Goal: Task Accomplishment & Management: Use online tool/utility

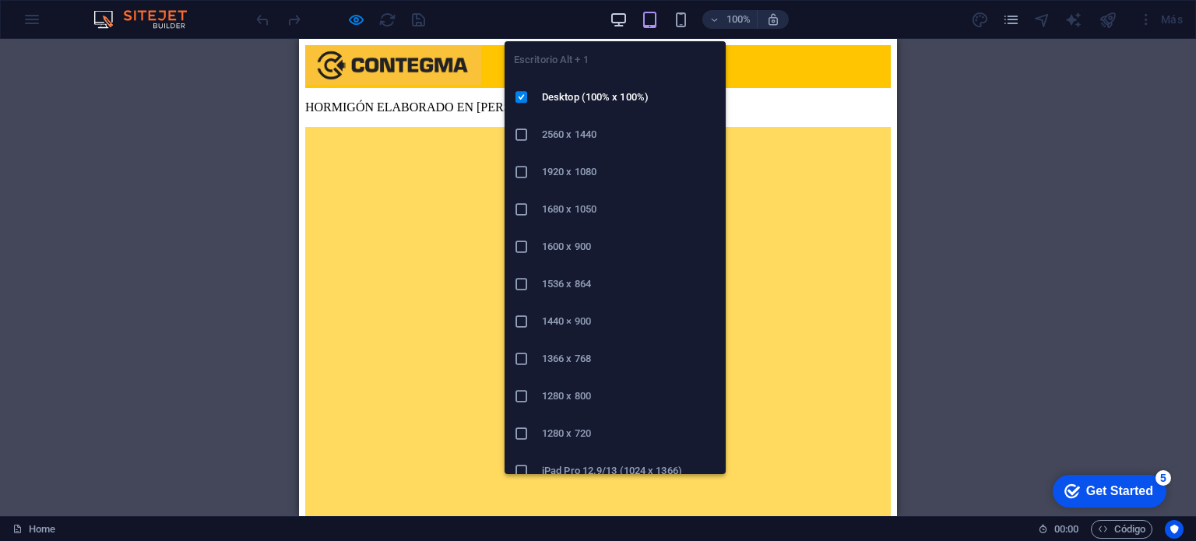
click at [623, 23] on icon "button" at bounding box center [619, 20] width 18 height 18
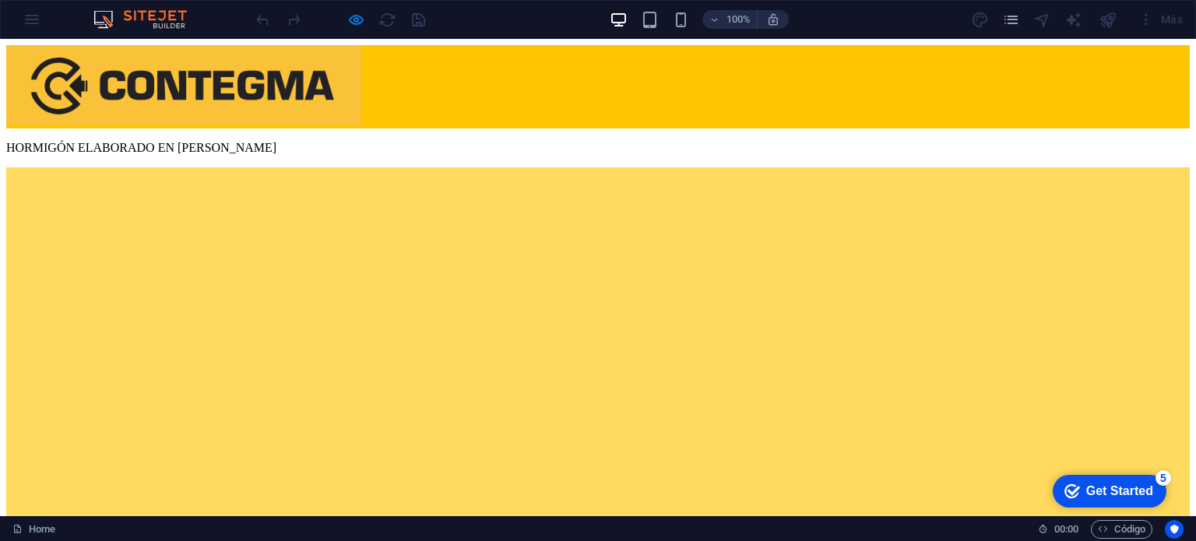
click at [145, 18] on img at bounding box center [148, 19] width 117 height 19
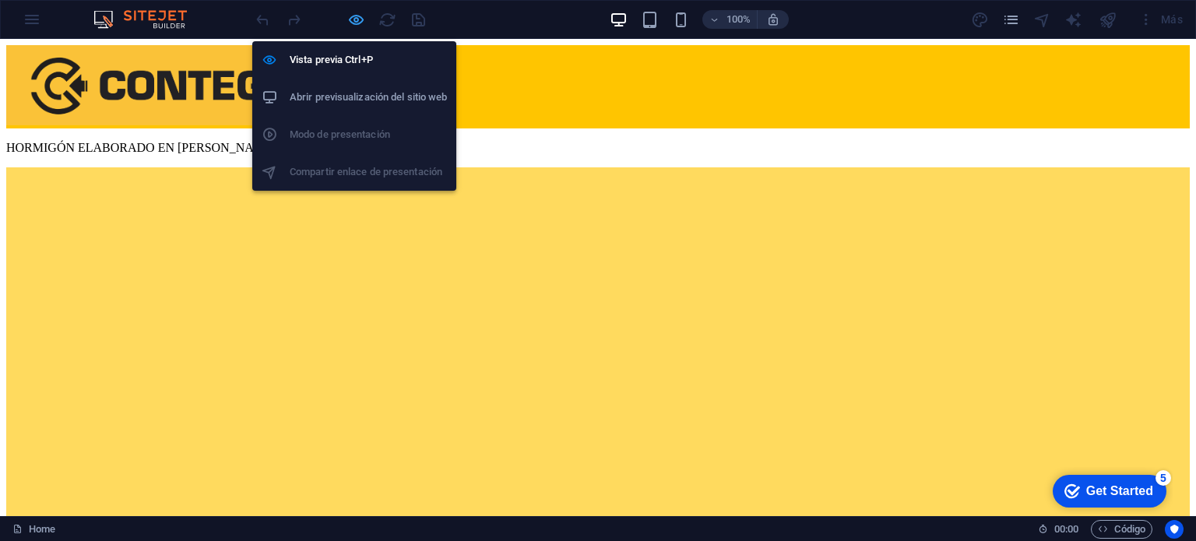
click at [357, 21] on icon "button" at bounding box center [356, 20] width 18 height 18
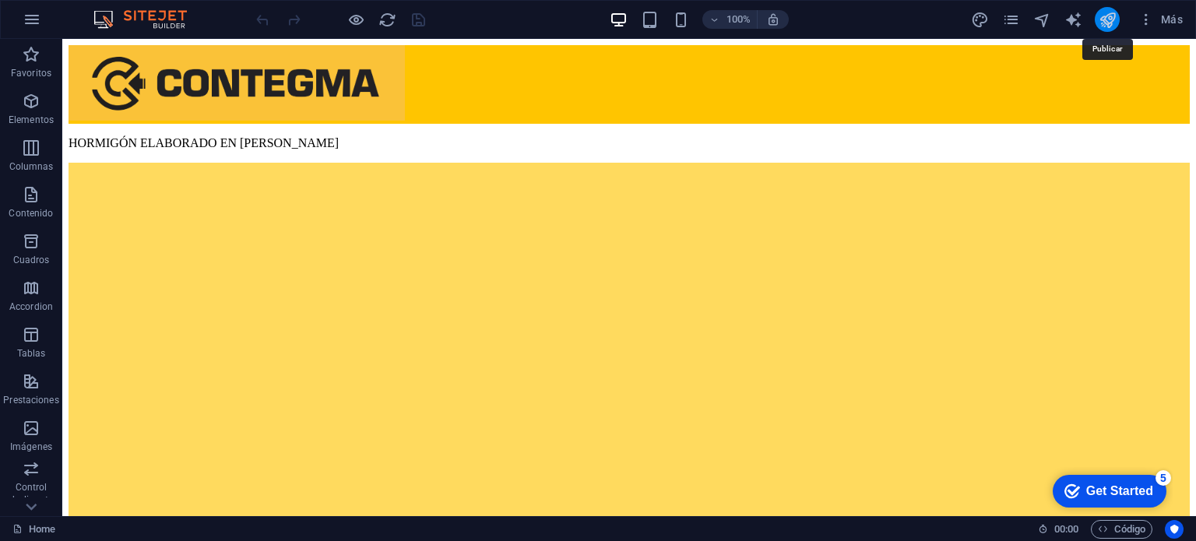
click at [1112, 27] on icon "publish" at bounding box center [1108, 20] width 18 height 18
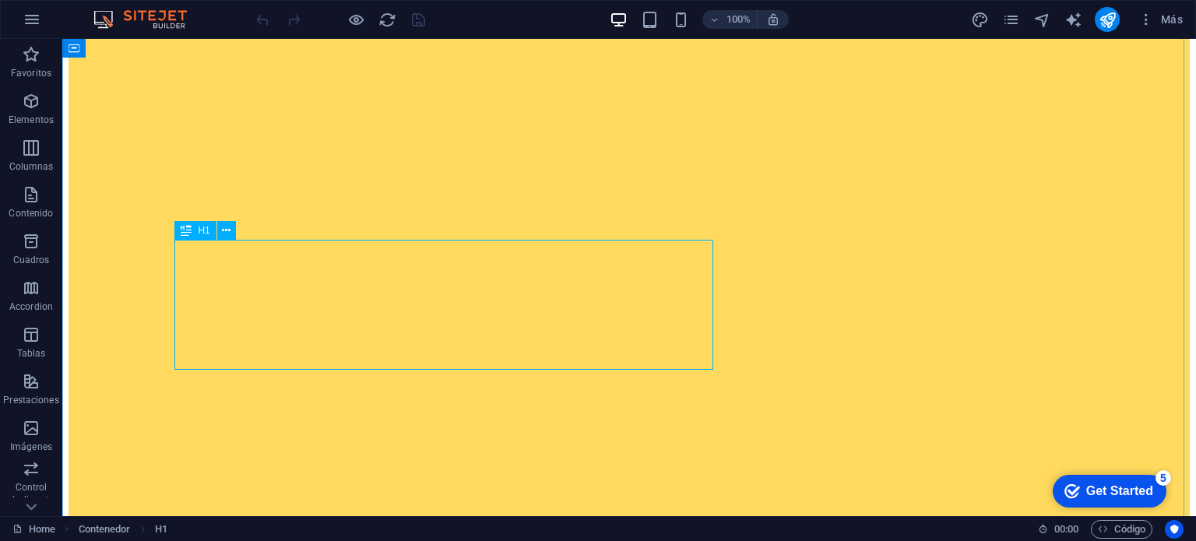
scroll to position [1079, 0]
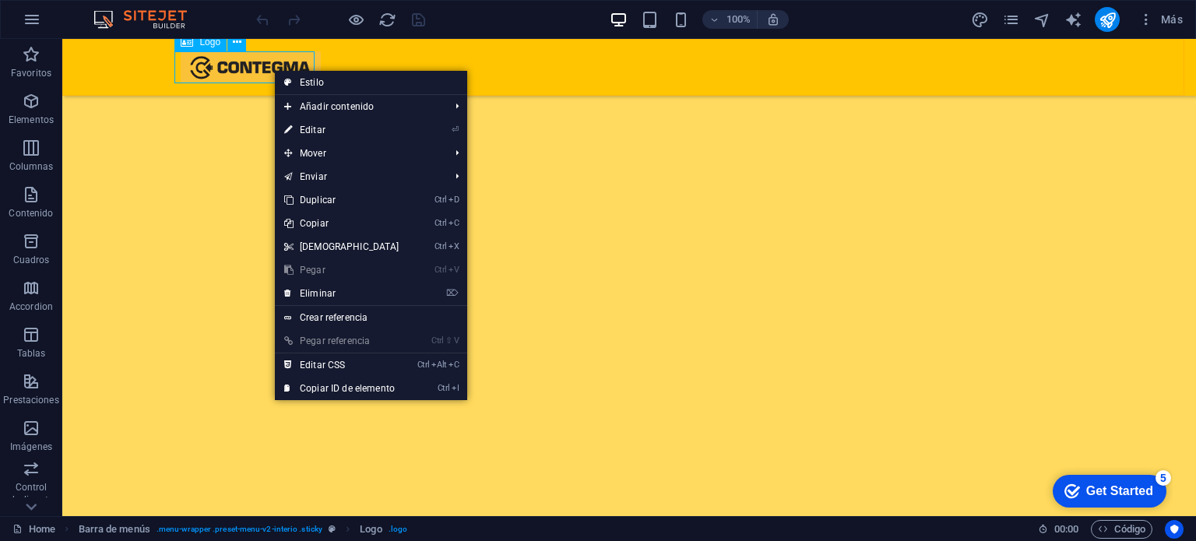
click at [242, 61] on div at bounding box center [629, 67] width 897 height 32
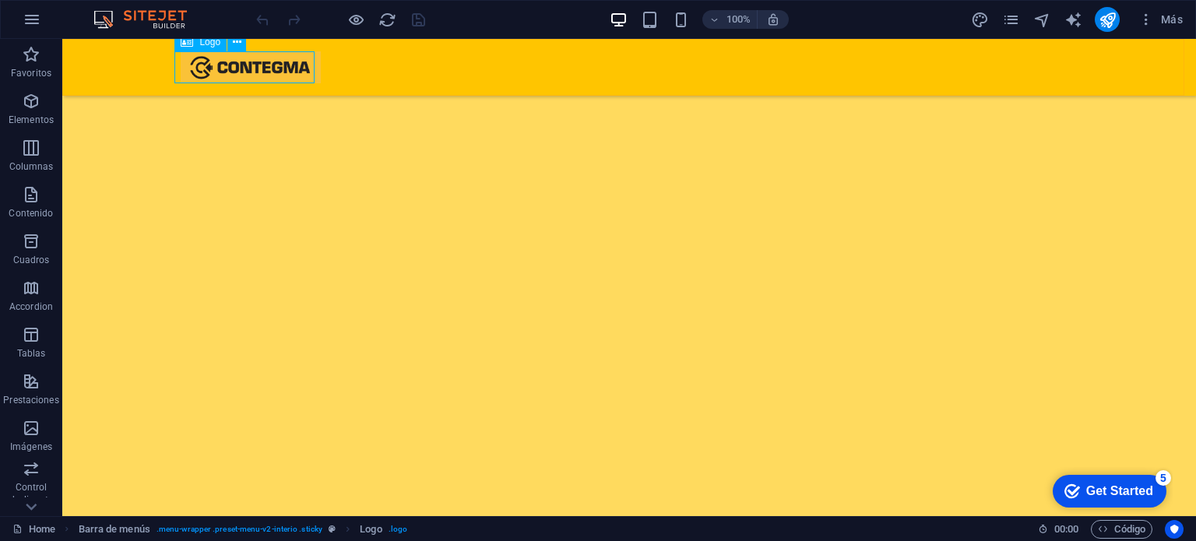
click at [242, 61] on div at bounding box center [629, 67] width 897 height 32
select select "%"
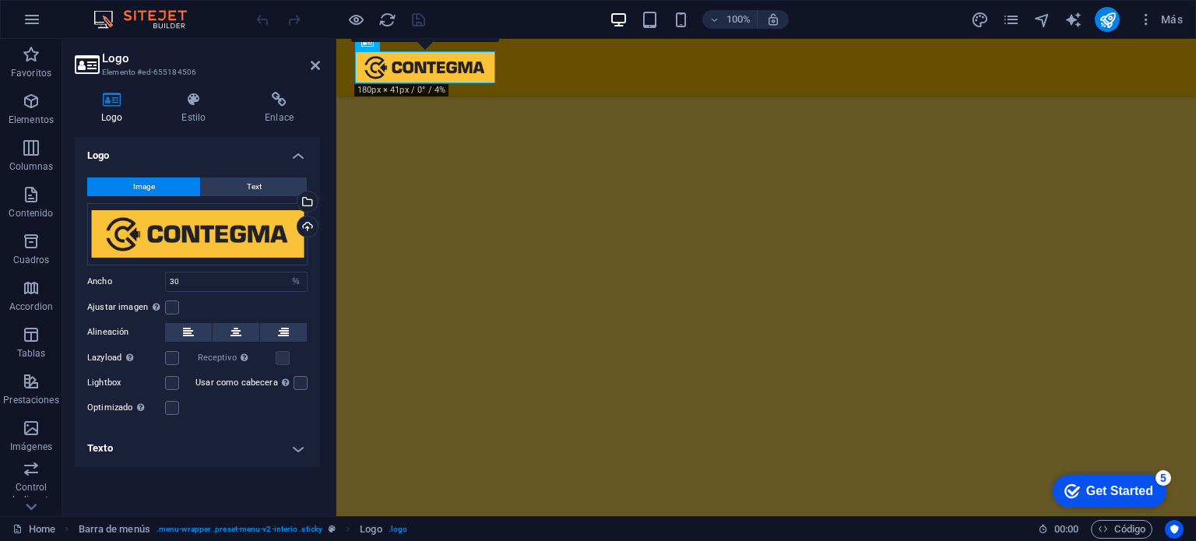
scroll to position [940, 0]
click at [203, 103] on icon at bounding box center [193, 100] width 77 height 16
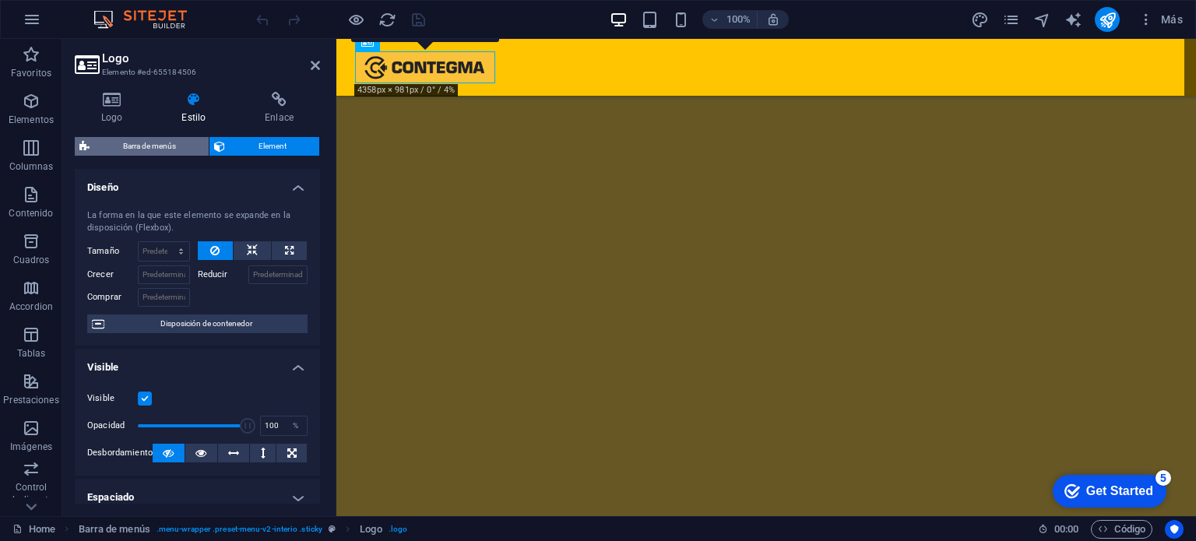
click at [179, 146] on span "Barra de menús" at bounding box center [149, 146] width 110 height 19
select select "rem"
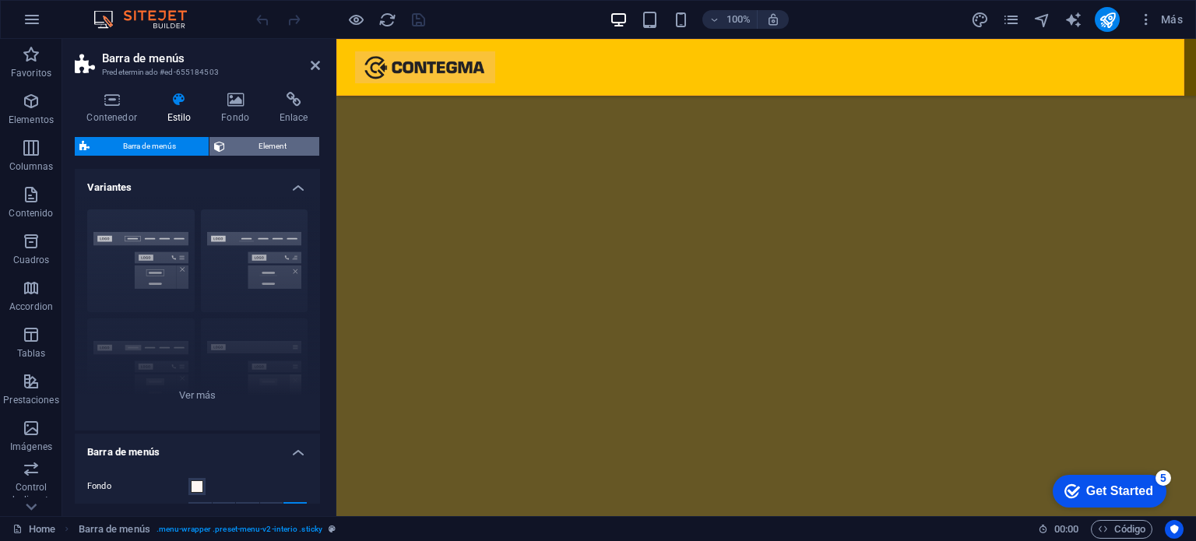
click at [234, 139] on span "Element" at bounding box center [272, 146] width 85 height 19
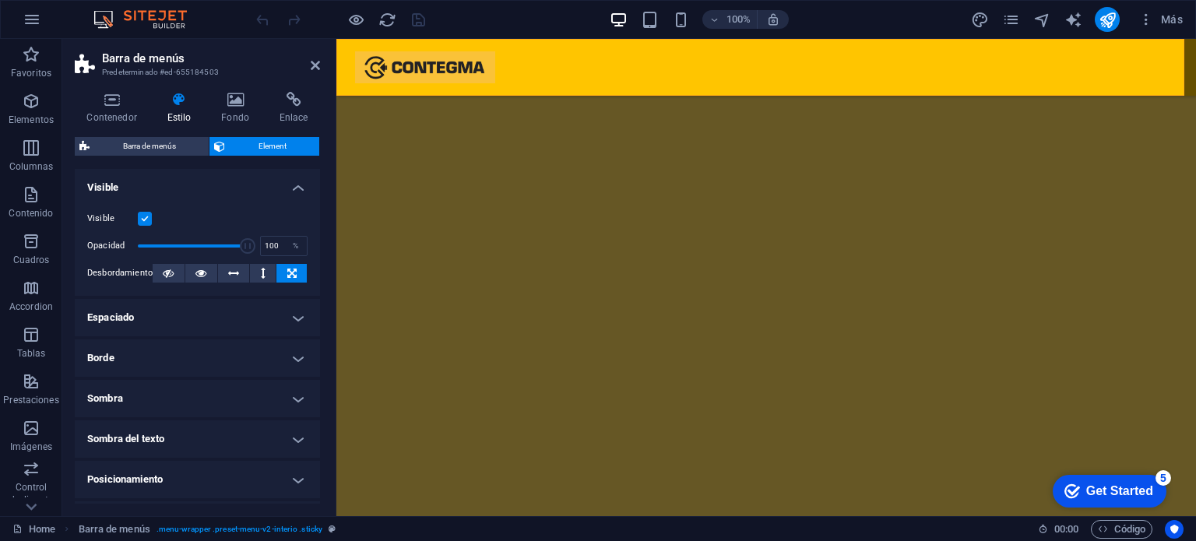
click at [141, 220] on label at bounding box center [145, 219] width 14 height 14
click at [0, 0] on input "Visible" at bounding box center [0, 0] width 0 height 0
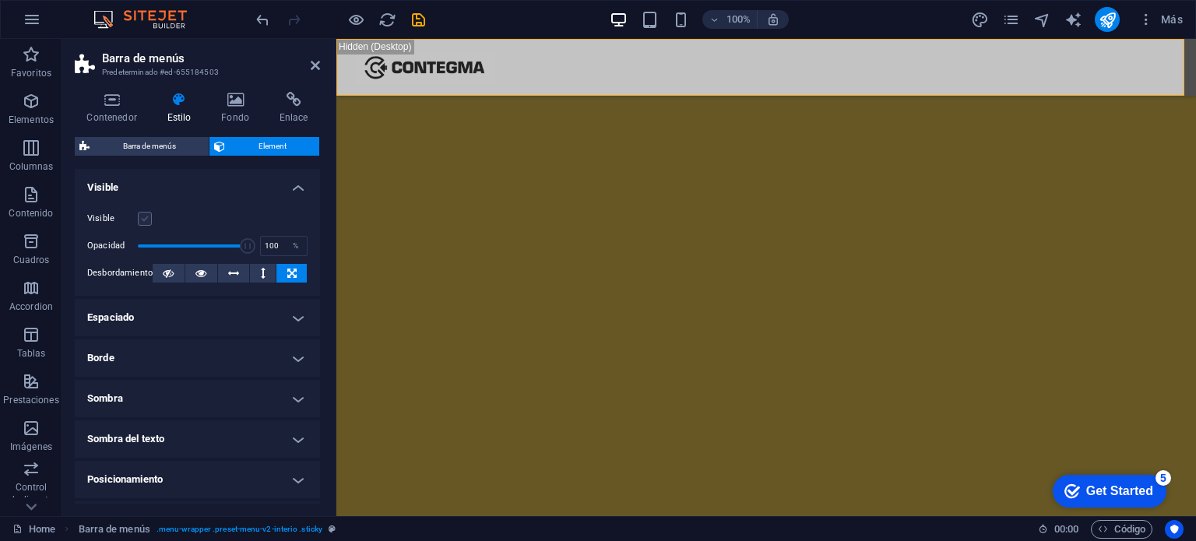
click at [141, 220] on label at bounding box center [145, 219] width 14 height 14
click at [0, 0] on input "Visible" at bounding box center [0, 0] width 0 height 0
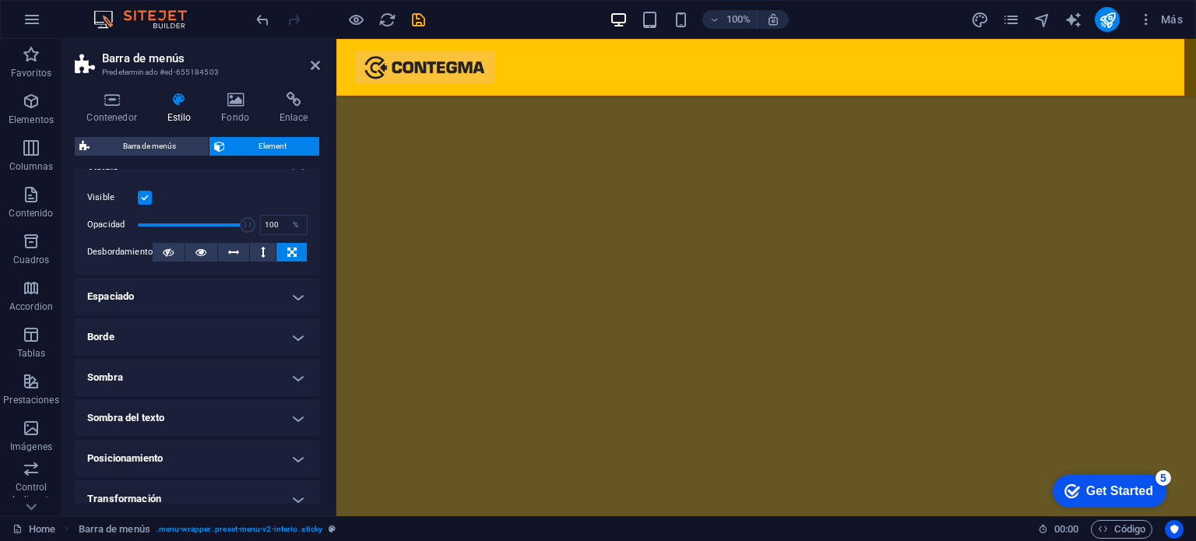
scroll to position [0, 0]
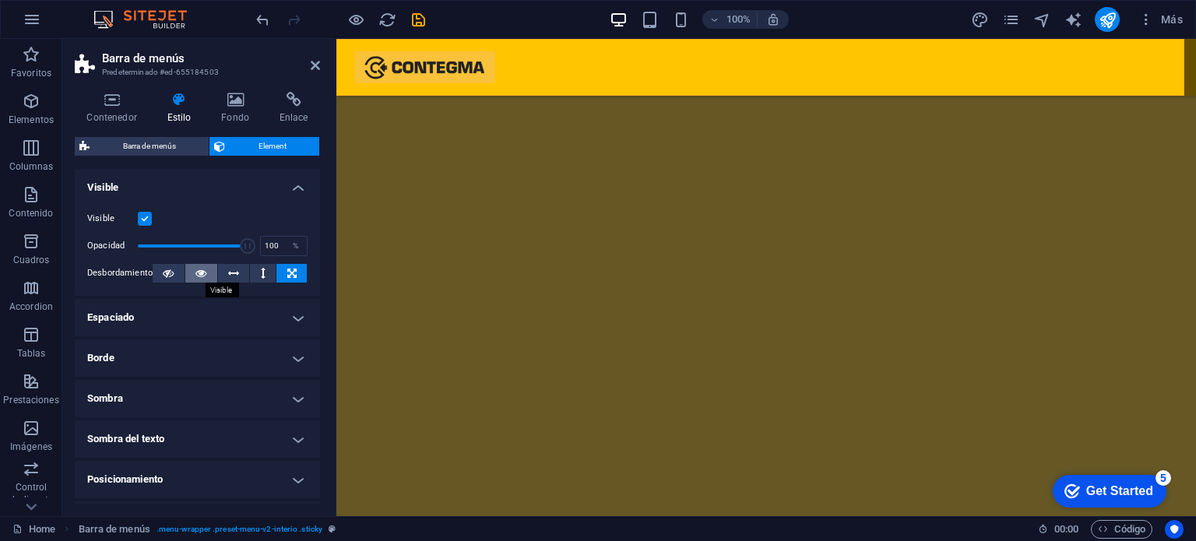
click at [196, 272] on icon at bounding box center [200, 273] width 11 height 19
click at [420, 76] on div at bounding box center [766, 67] width 822 height 32
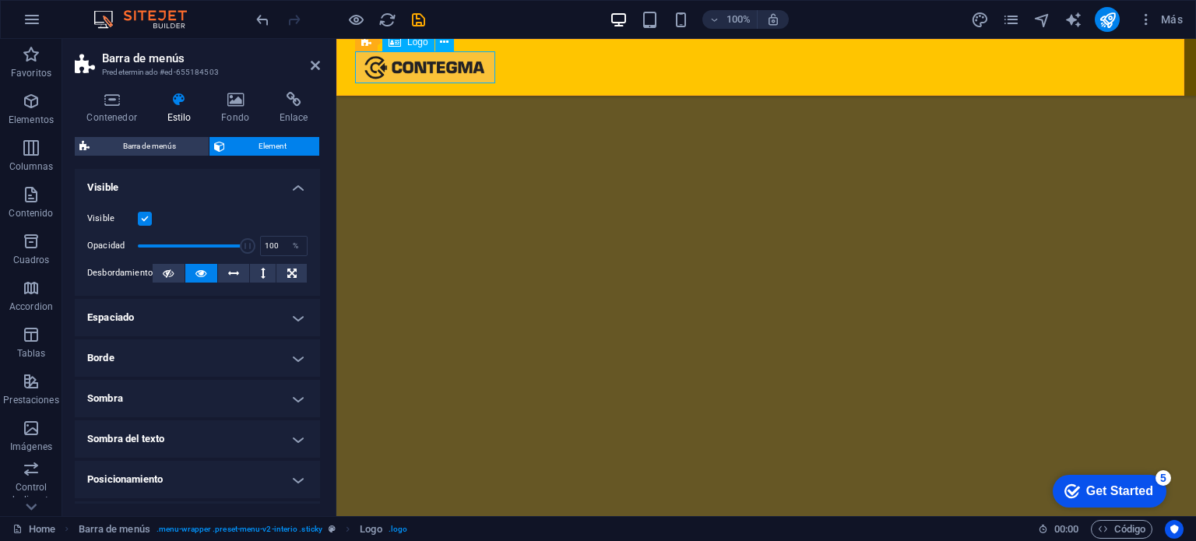
click at [420, 76] on div at bounding box center [766, 67] width 822 height 32
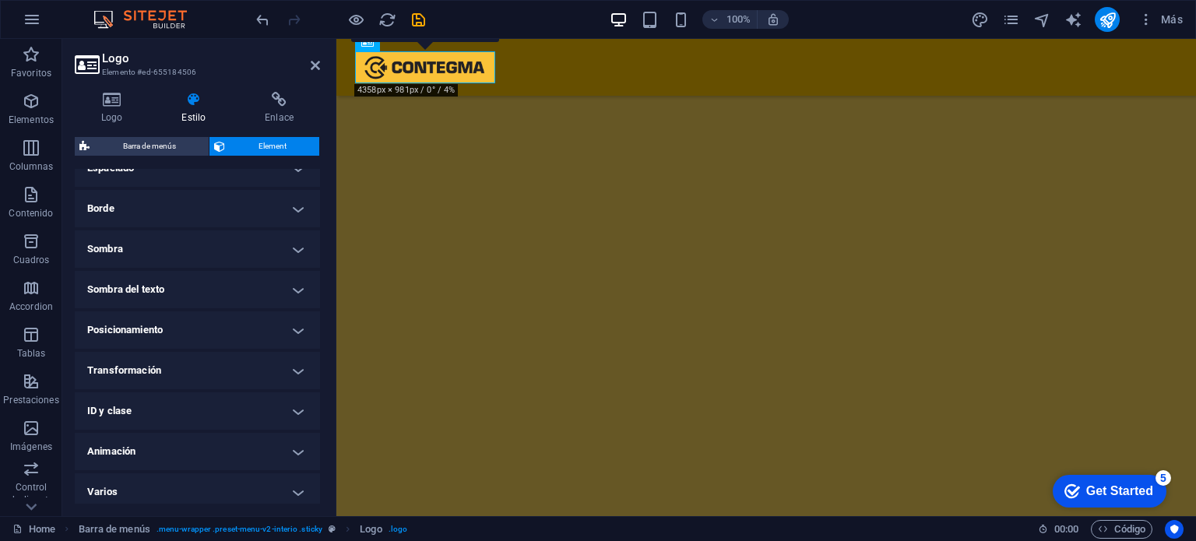
scroll to position [336, 0]
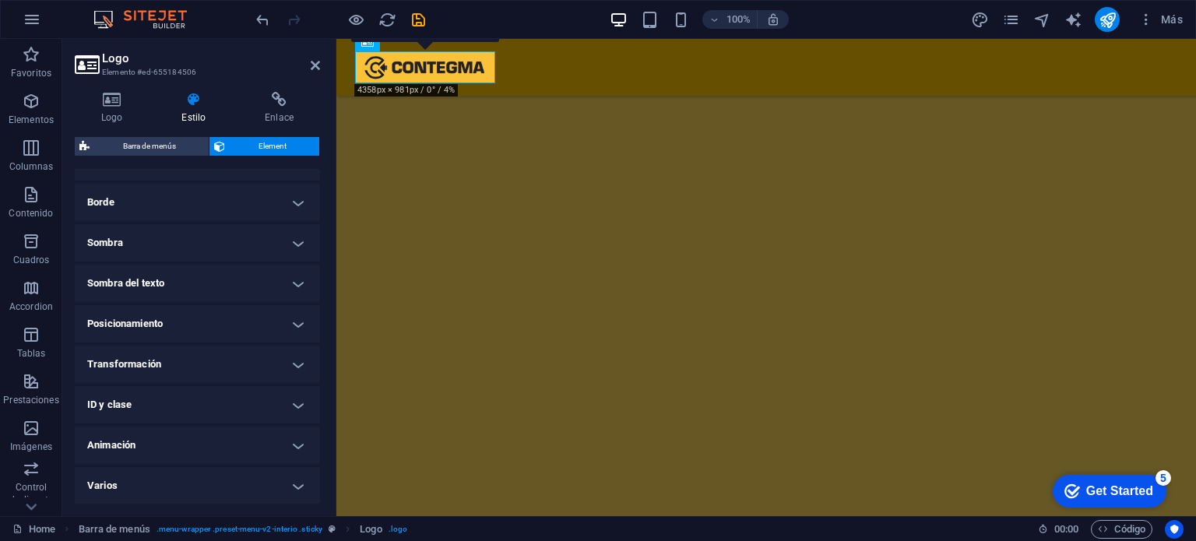
click at [226, 441] on h4 "Animación" at bounding box center [197, 445] width 245 height 37
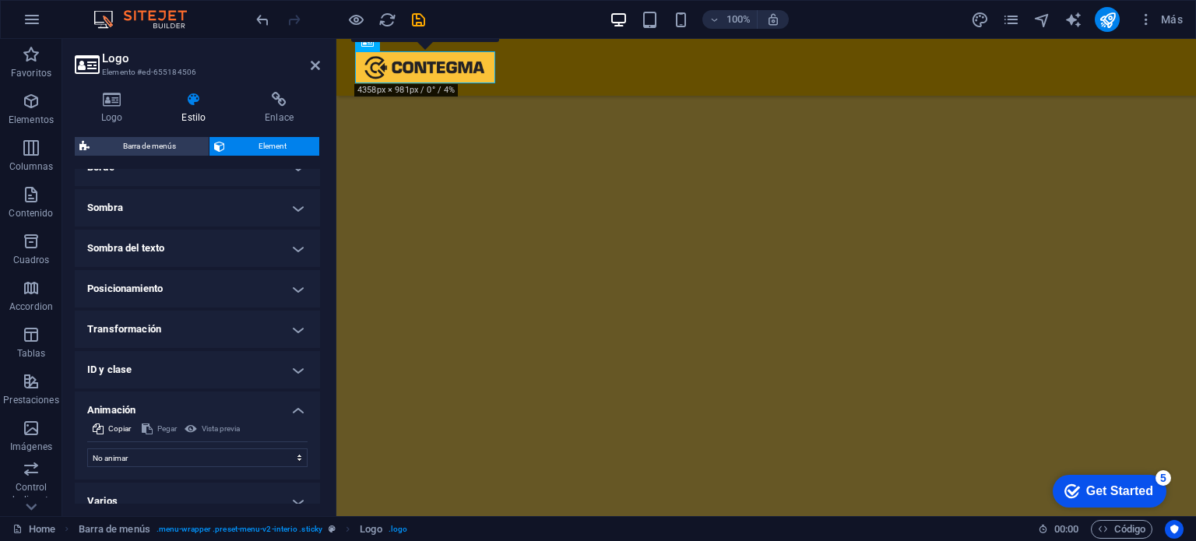
scroll to position [386, 0]
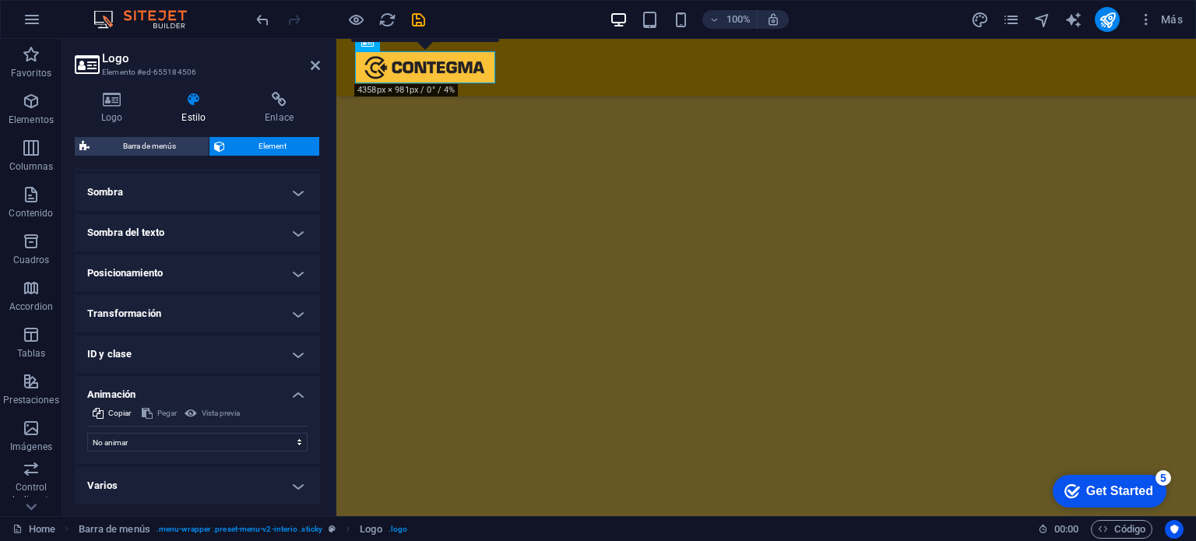
click at [257, 491] on h4 "Varios" at bounding box center [197, 485] width 245 height 37
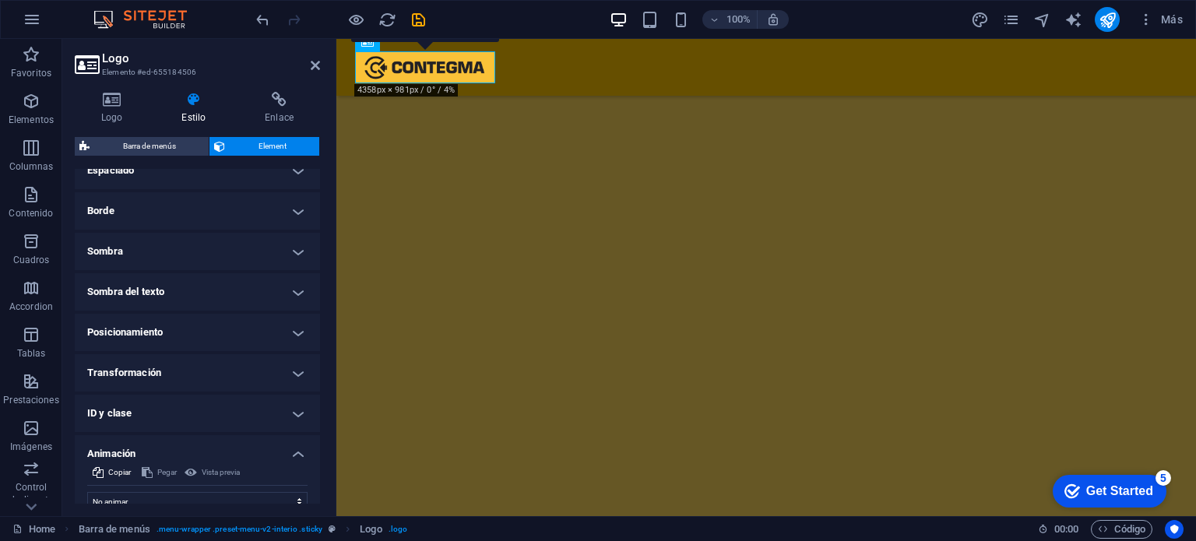
scroll to position [326, 0]
click at [214, 400] on h4 "ID y clase" at bounding box center [197, 414] width 245 height 37
click at [206, 368] on h4 "Transformación" at bounding box center [197, 373] width 245 height 37
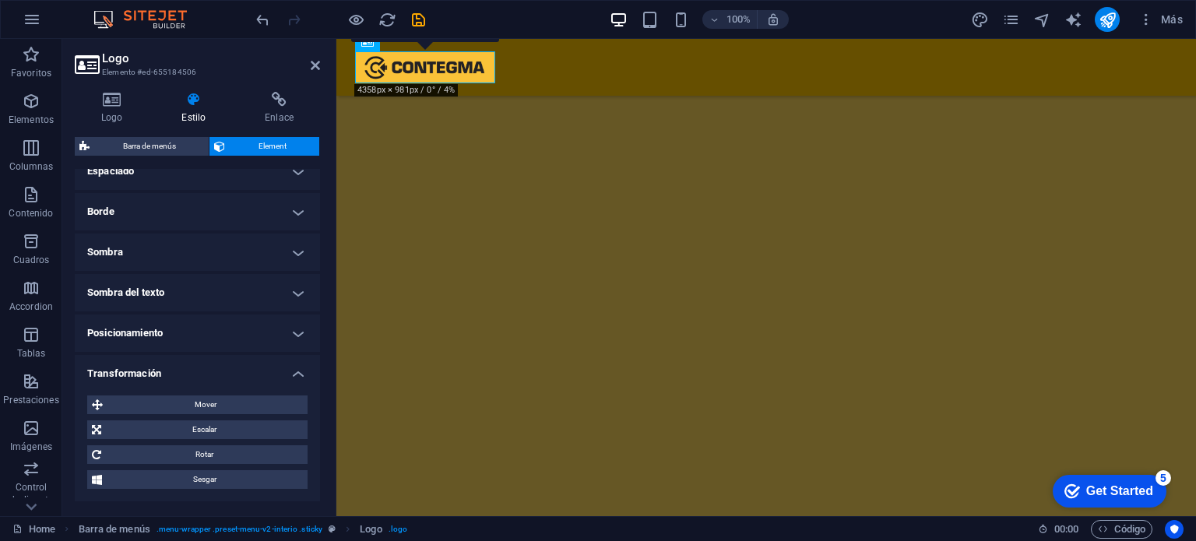
click at [222, 332] on h4 "Posicionamiento" at bounding box center [197, 333] width 245 height 37
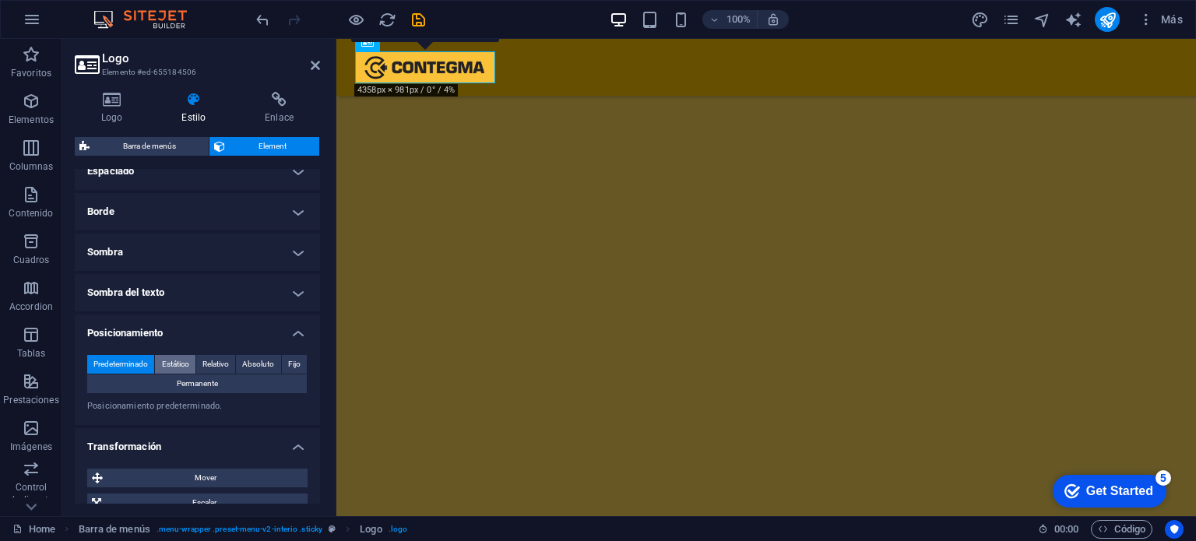
click at [184, 368] on span "Estático" at bounding box center [175, 364] width 27 height 19
click at [190, 305] on h4 "Sombra del texto" at bounding box center [197, 292] width 245 height 37
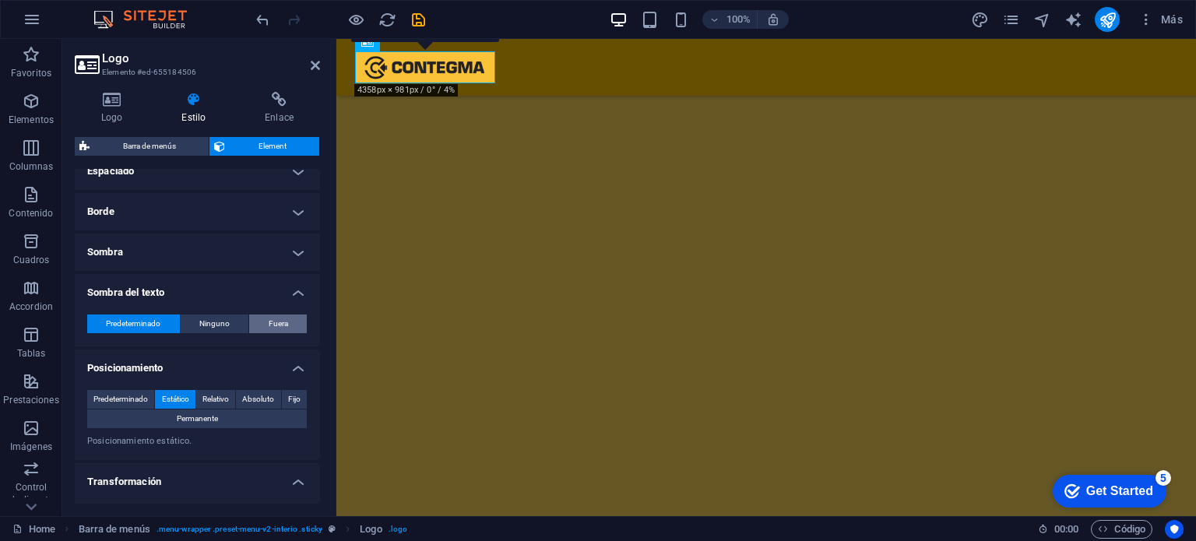
click at [260, 323] on button "Fuera" at bounding box center [278, 324] width 58 height 19
type input "2"
type input "4"
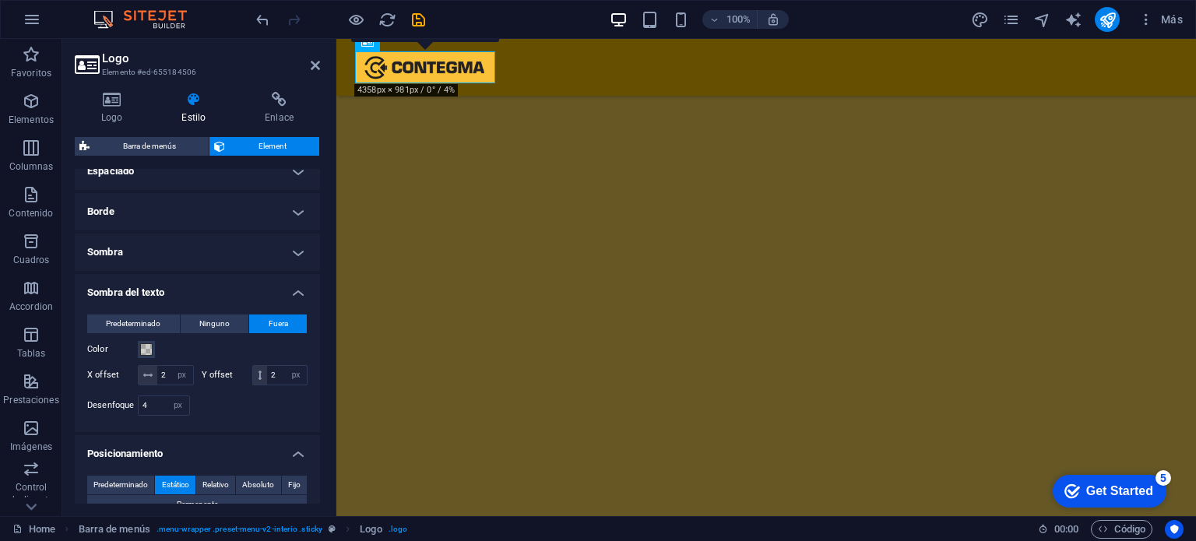
click at [255, 332] on button "Fuera" at bounding box center [278, 324] width 58 height 19
click at [147, 320] on span "Predeterminado" at bounding box center [133, 324] width 55 height 19
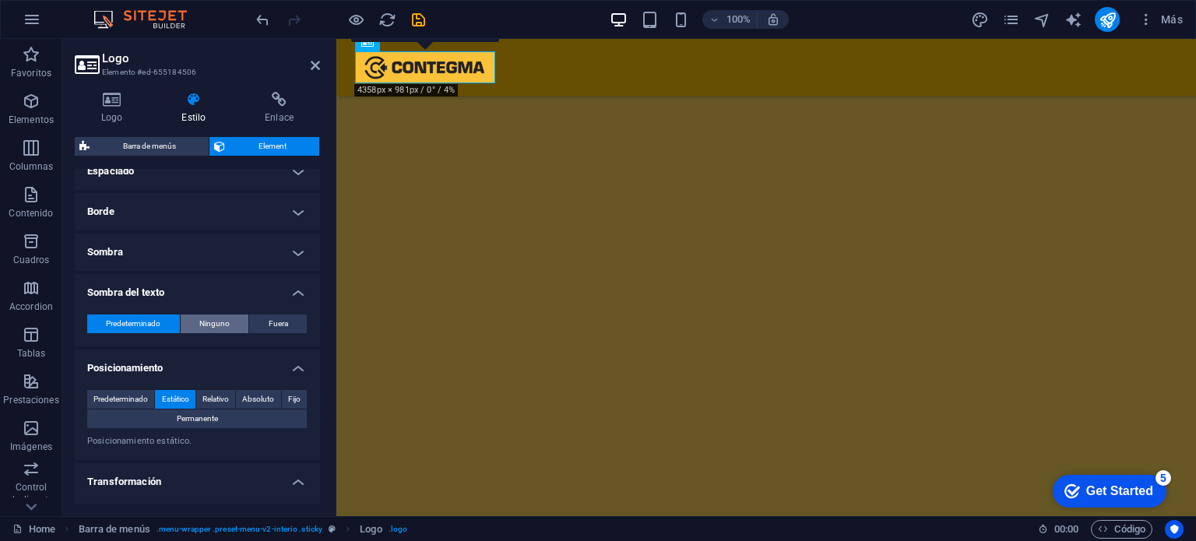
click at [197, 324] on button "Ninguno" at bounding box center [215, 324] width 69 height 19
click at [176, 256] on h4 "Sombra" at bounding box center [197, 252] width 245 height 37
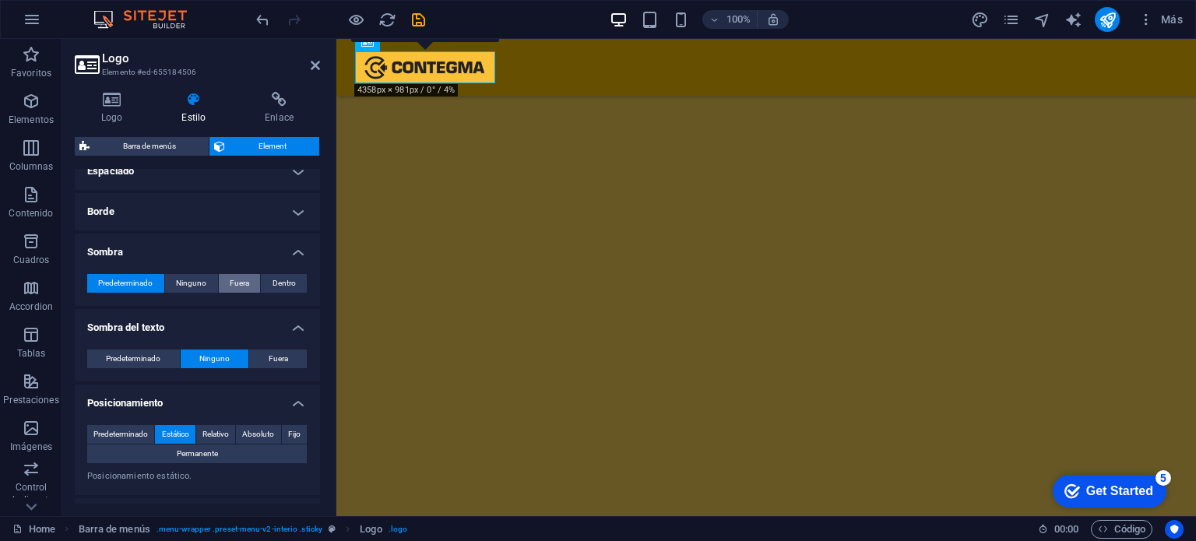
click at [231, 285] on span "Fuera" at bounding box center [239, 283] width 19 height 19
type input "2"
type input "4"
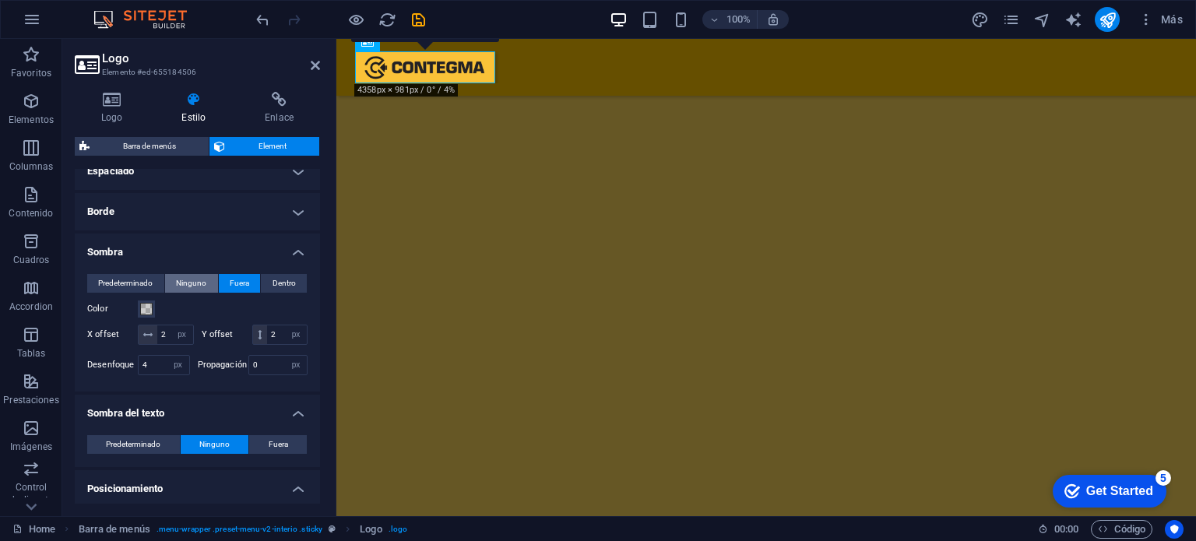
click at [181, 279] on span "Ninguno" at bounding box center [191, 283] width 30 height 19
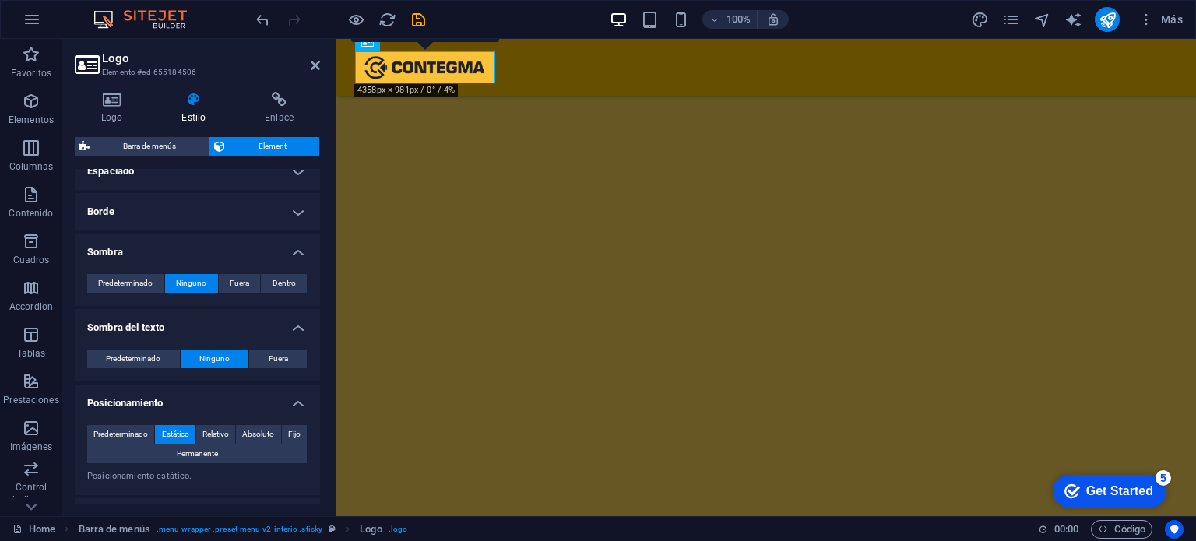
click at [174, 210] on h4 "Borde" at bounding box center [197, 211] width 245 height 37
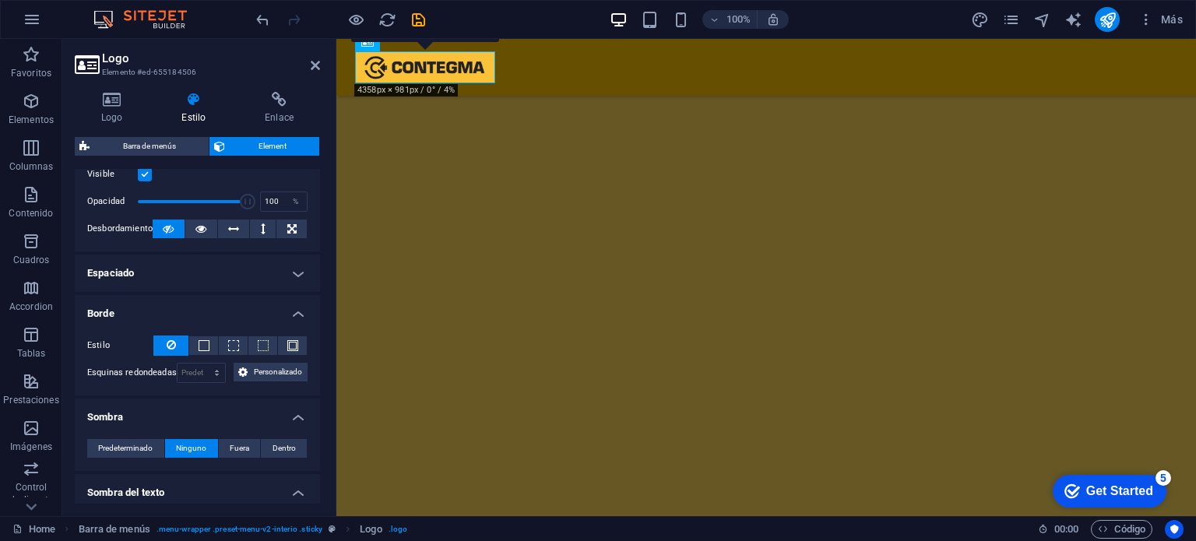
scroll to position [93, 0]
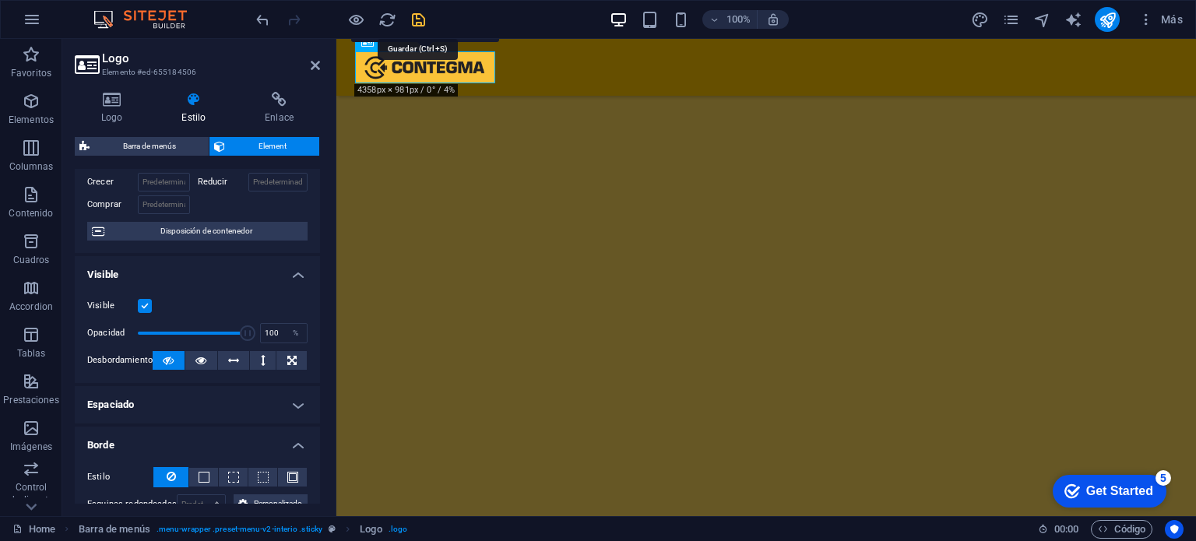
click at [424, 23] on icon "save" at bounding box center [419, 20] width 18 height 18
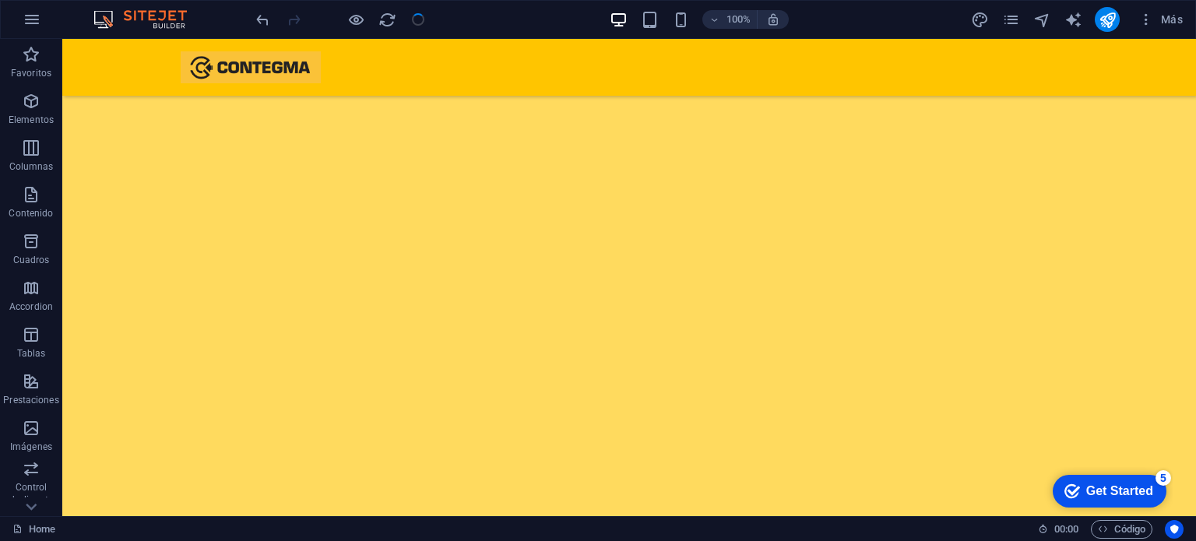
scroll to position [1079, 0]
click at [1115, 21] on icon "publish" at bounding box center [1108, 20] width 18 height 18
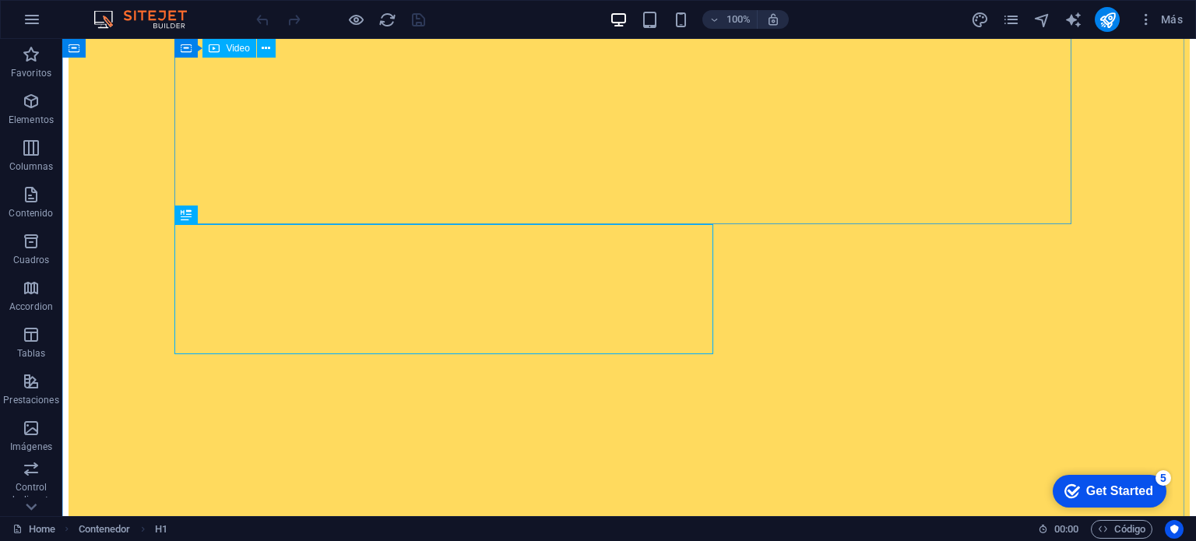
scroll to position [923, 0]
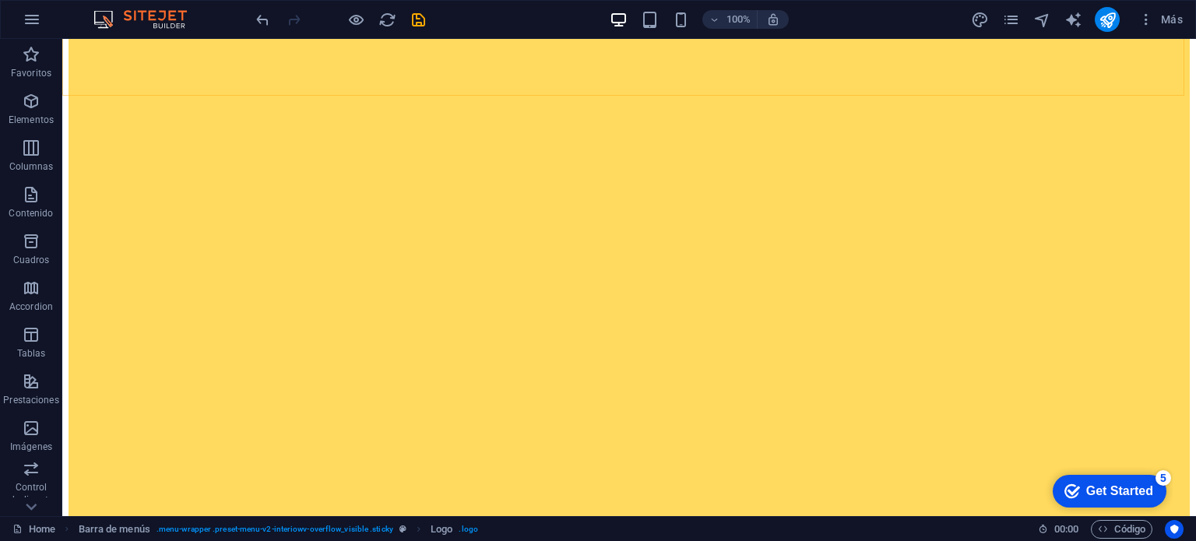
scroll to position [1001, 0]
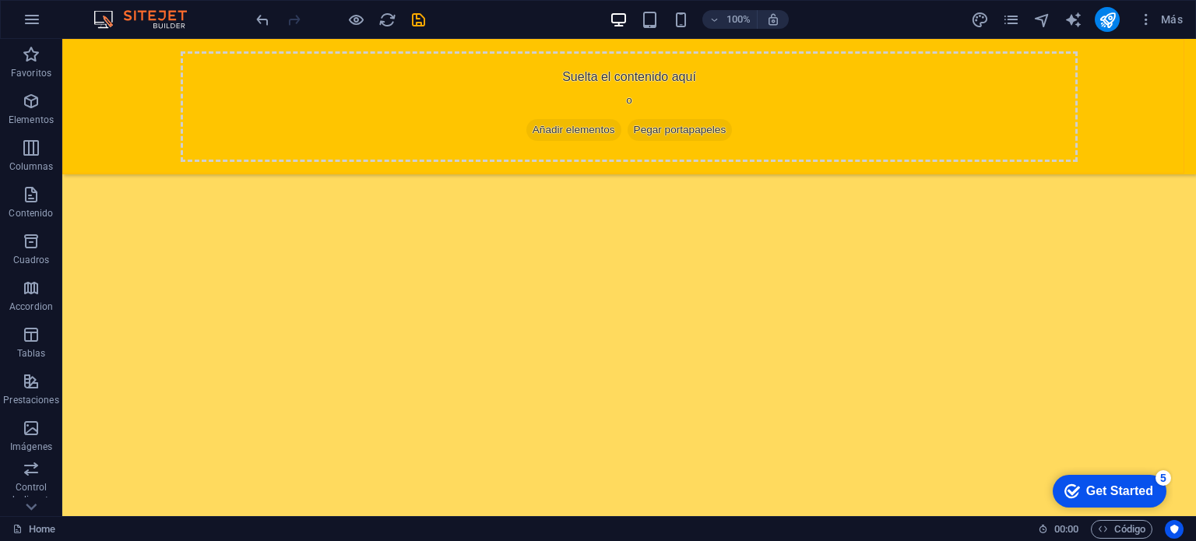
click at [575, 125] on span "Añadir elementos" at bounding box center [574, 130] width 95 height 22
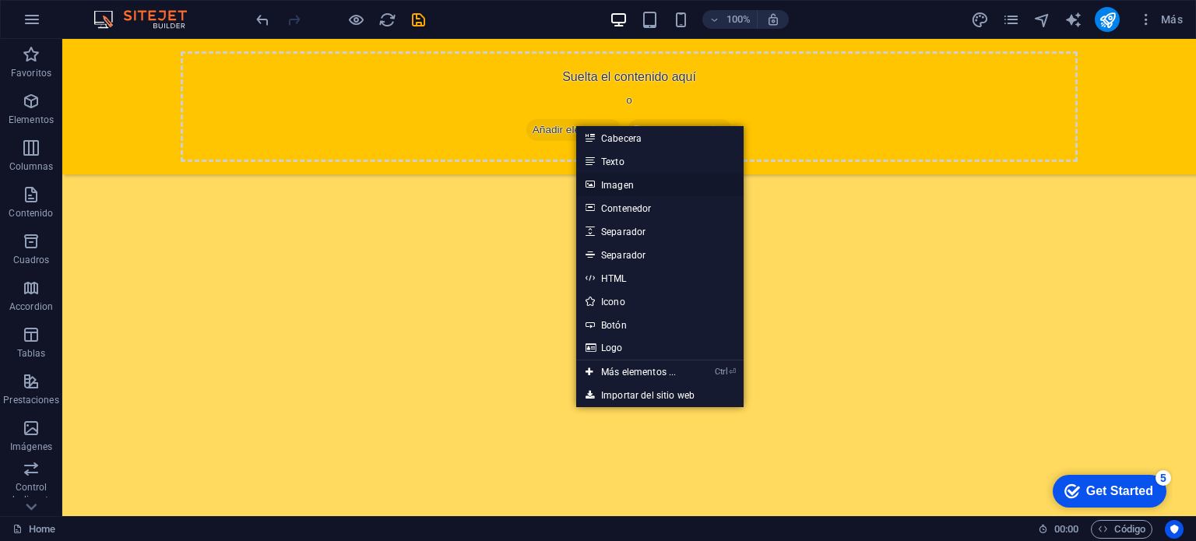
click at [622, 187] on link "Imagen" at bounding box center [659, 184] width 167 height 23
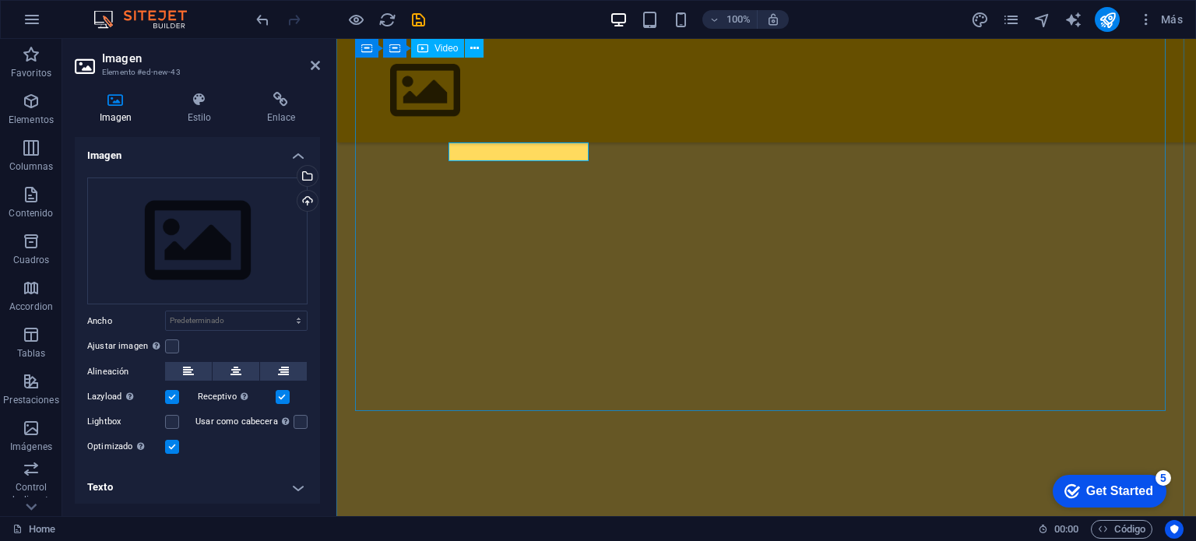
scroll to position [831, 0]
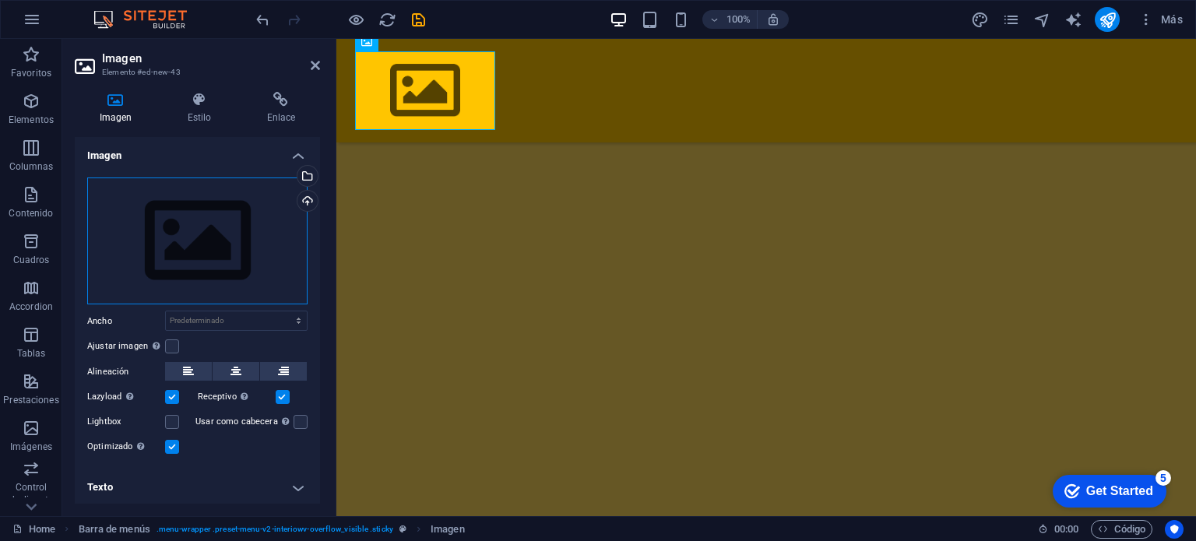
click at [239, 246] on div "Arrastra archivos aquí, haz clic para escoger archivos o selecciona archivos de…" at bounding box center [197, 242] width 220 height 128
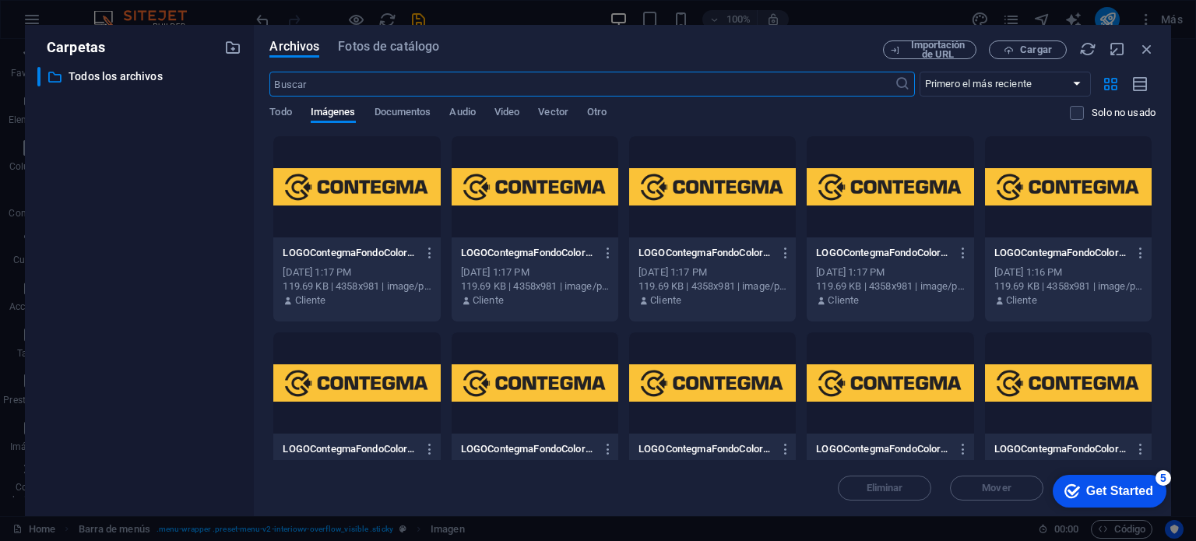
scroll to position [799, 0]
click at [1002, 182] on div at bounding box center [1068, 186] width 167 height 101
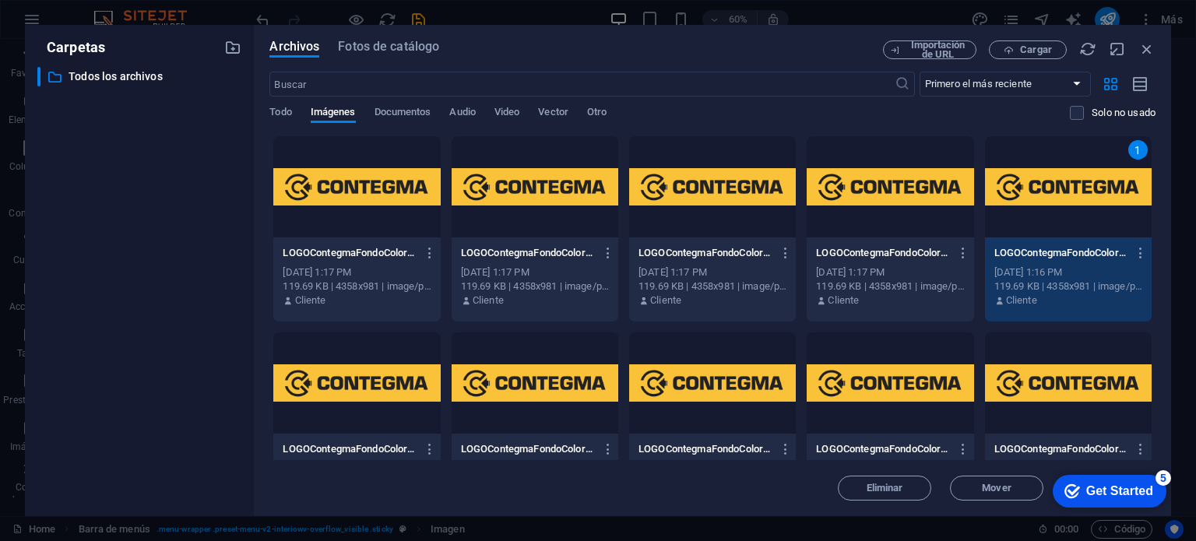
click at [1002, 182] on div "1" at bounding box center [1068, 186] width 167 height 101
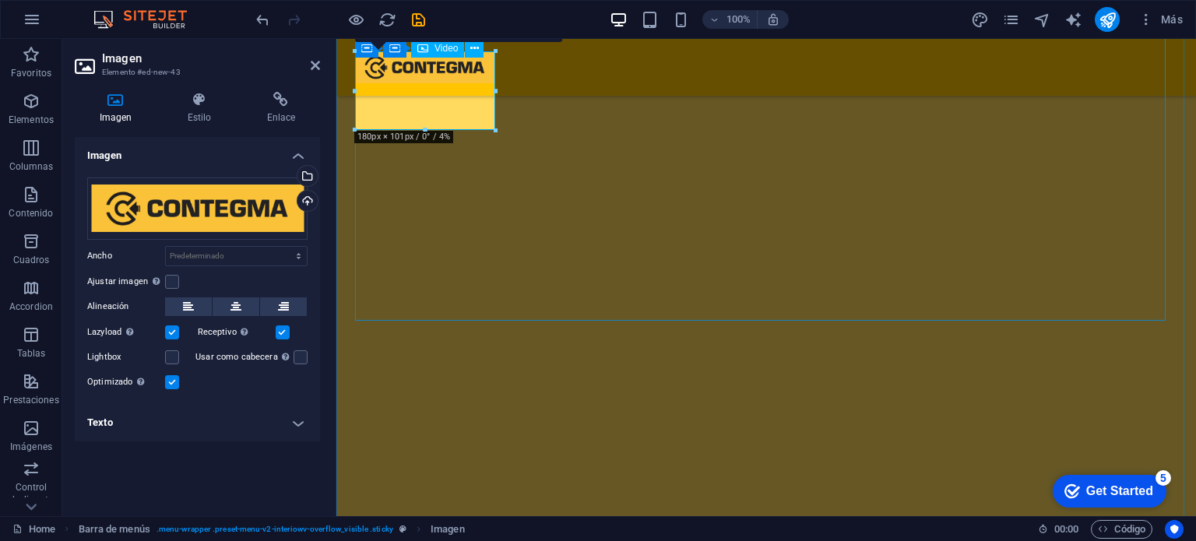
scroll to position [784, 0]
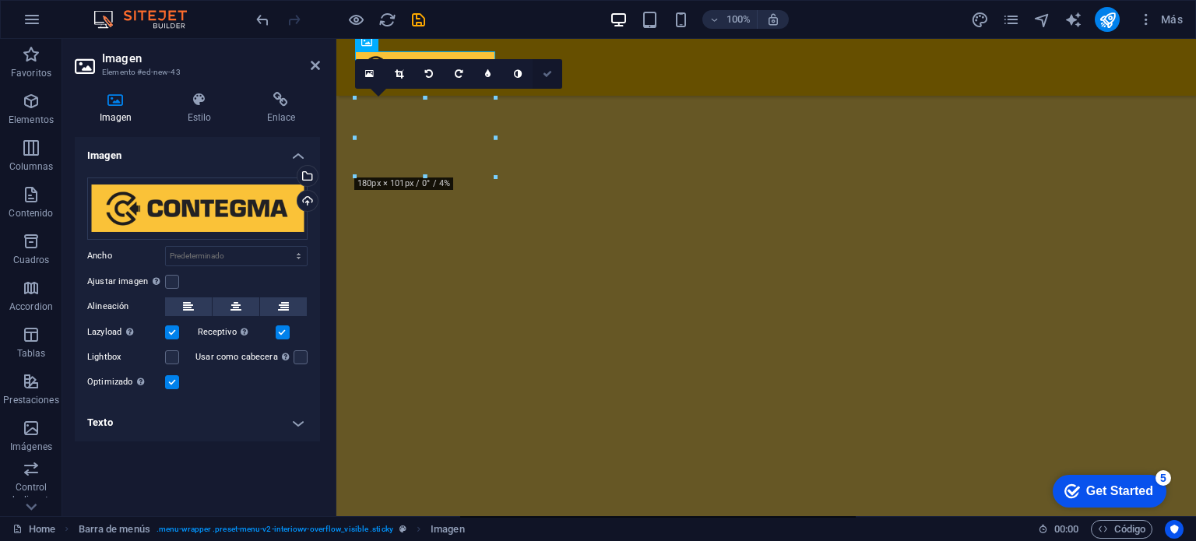
click at [555, 75] on link at bounding box center [548, 74] width 30 height 30
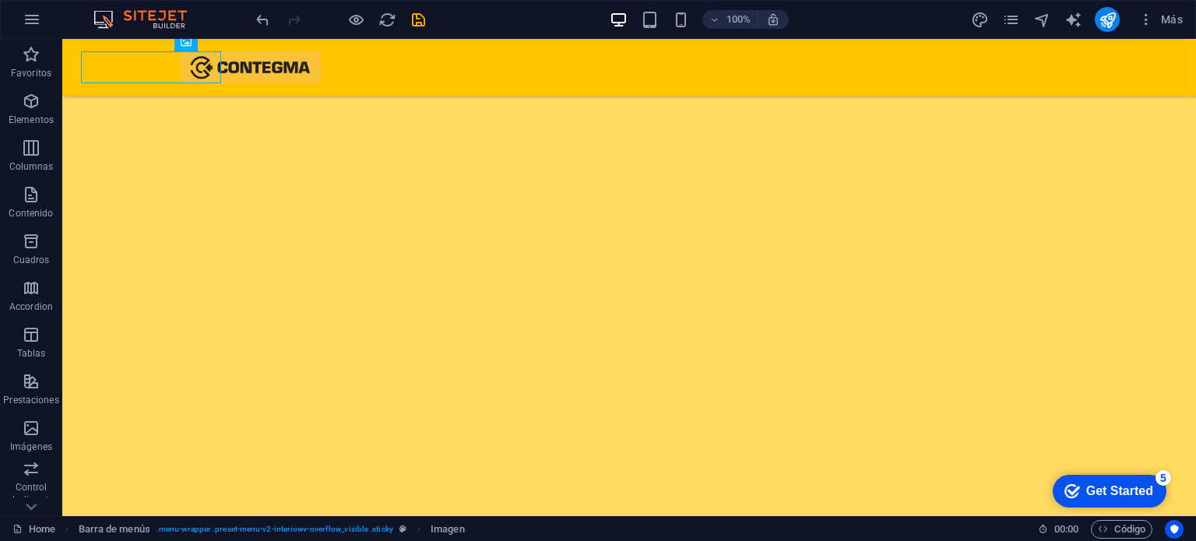
scroll to position [923, 0]
click at [296, 80] on figure at bounding box center [251, 67] width 140 height 32
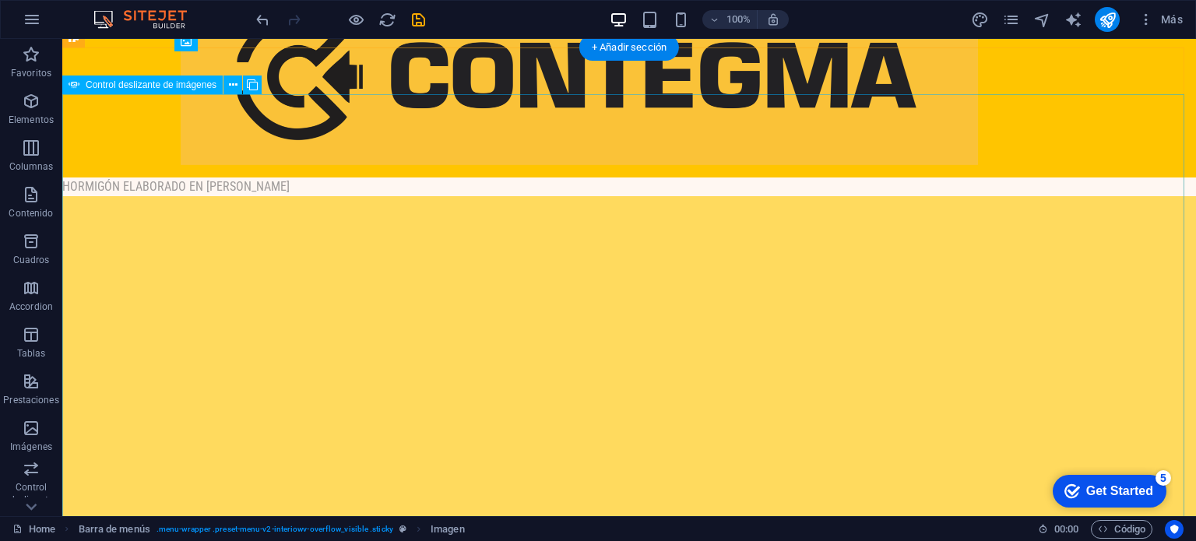
scroll to position [0, 0]
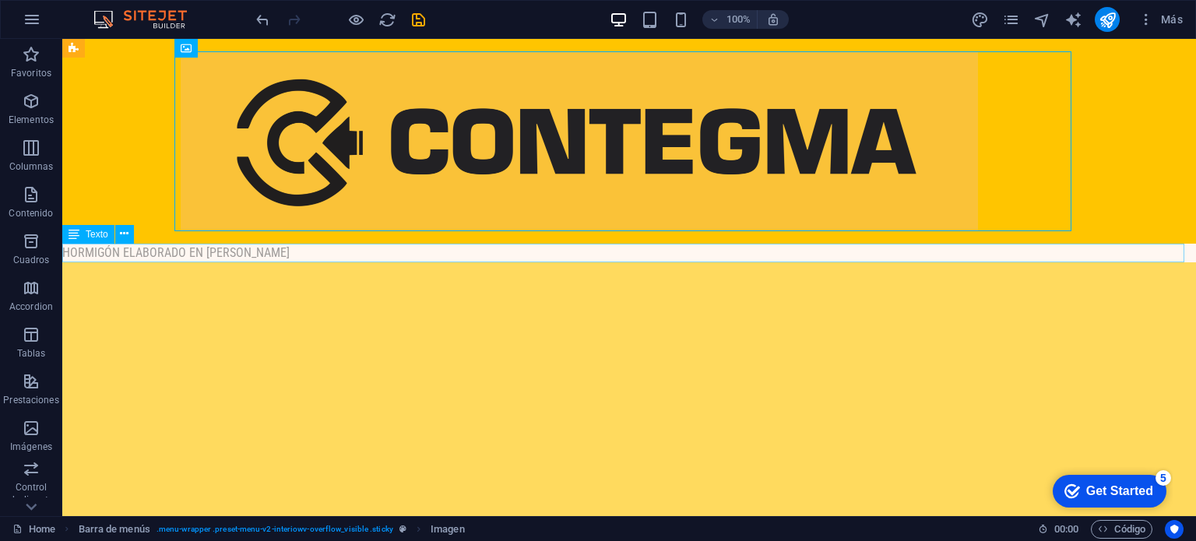
click at [313, 247] on div "HORMIGÓN ELABORADO EN [PERSON_NAME]" at bounding box center [629, 253] width 1134 height 19
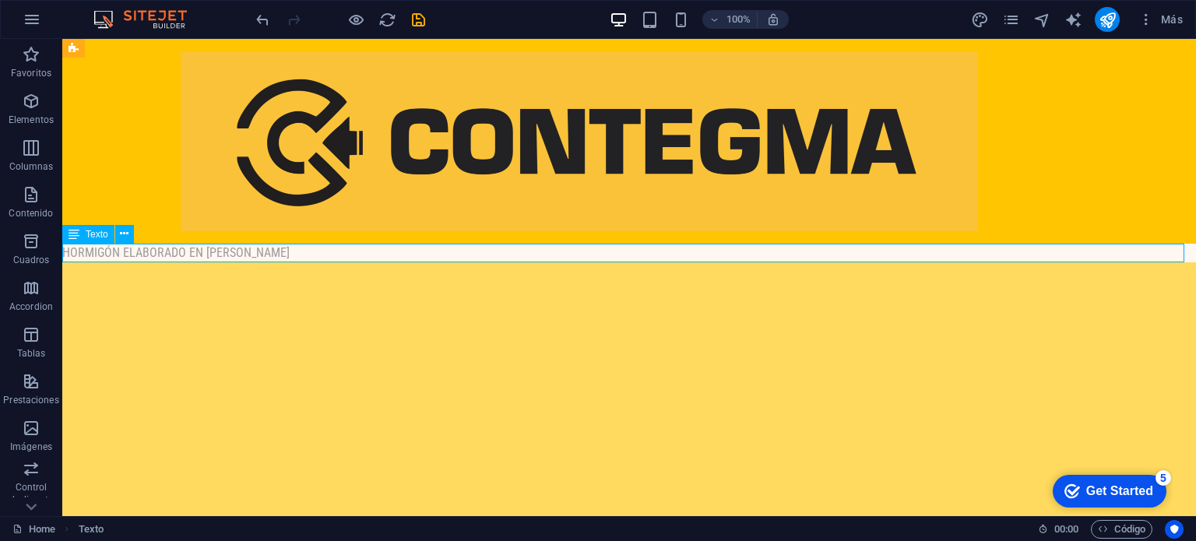
click at [313, 247] on div "HORMIGÓN ELABORADO EN [PERSON_NAME]" at bounding box center [629, 253] width 1134 height 19
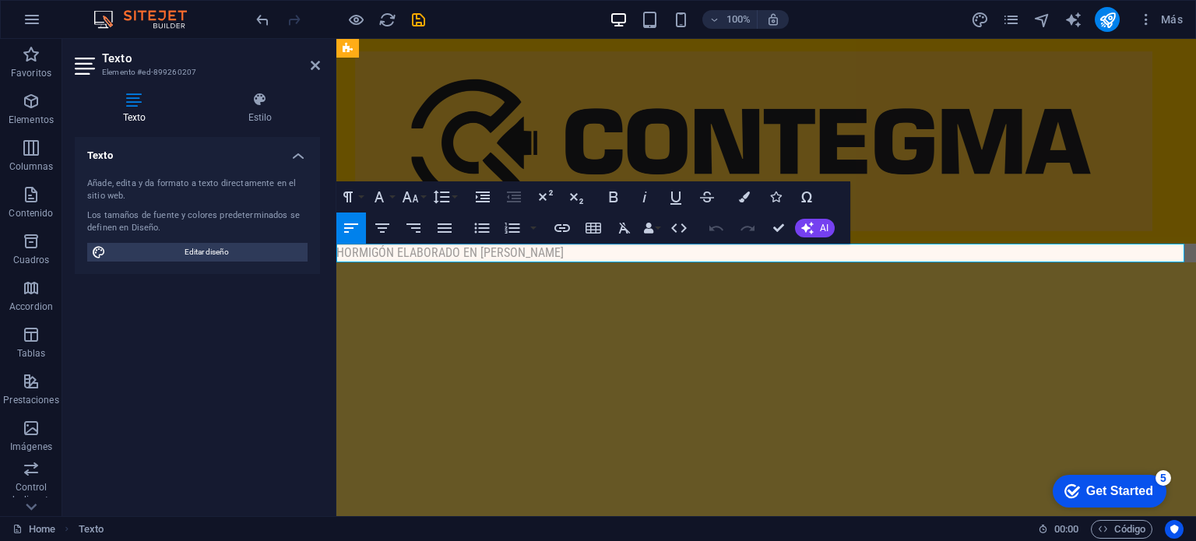
click at [548, 252] on p "HORMIGÓN ELABORADO EN [PERSON_NAME]" at bounding box center [766, 253] width 860 height 19
click at [340, 252] on p "HORMIGÓN ELABORADO EN [PERSON_NAME]" at bounding box center [766, 253] width 860 height 19
click at [336, 252] on p "HORMIGÓN ELABORADO EN [PERSON_NAME]" at bounding box center [766, 253] width 860 height 19
click at [1111, 15] on icon "publish" at bounding box center [1108, 20] width 18 height 18
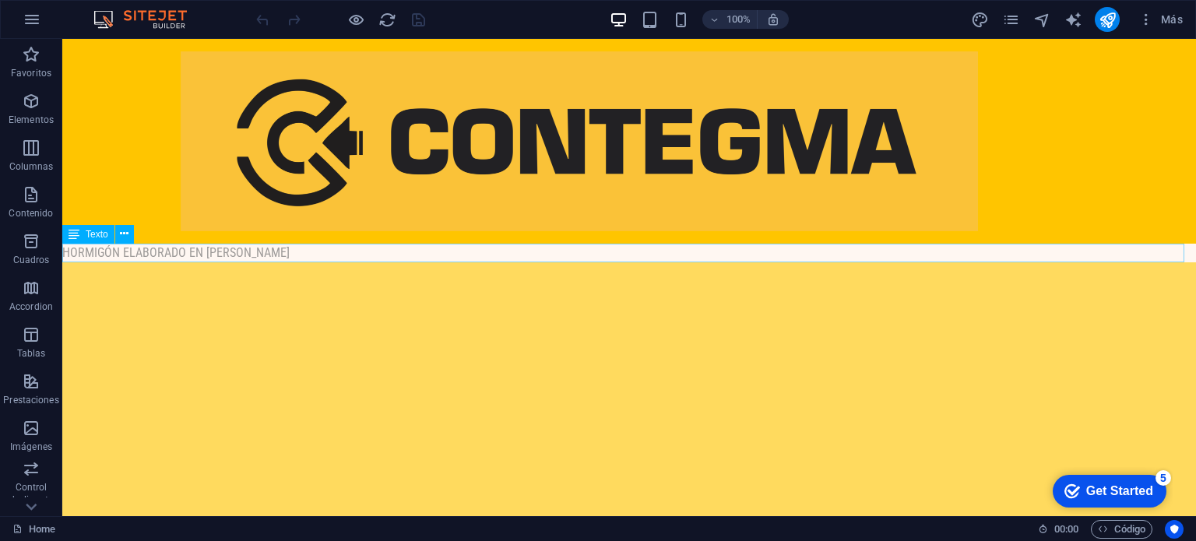
click at [309, 254] on div "HORMIGÓN ELABORADO EN [PERSON_NAME]" at bounding box center [629, 253] width 1134 height 19
click at [309, 254] on div "Arrastra aquí para reemplazar el contenido existente. Si quieres crear un eleme…" at bounding box center [629, 277] width 1134 height 477
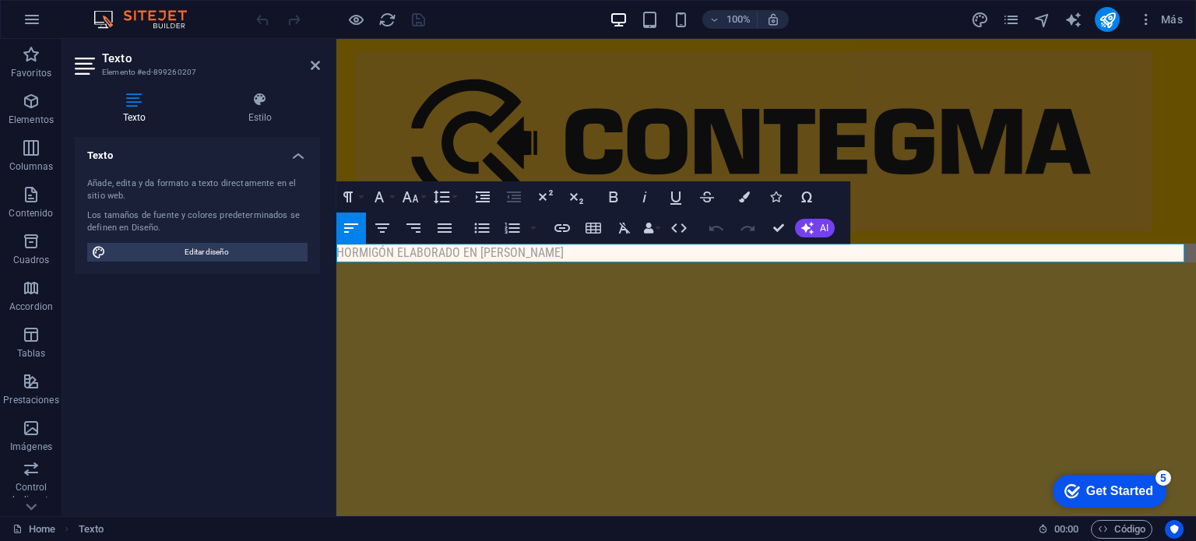
click at [576, 255] on p "HORMIGÓN ELABORADO EN [PERSON_NAME]" at bounding box center [766, 253] width 860 height 19
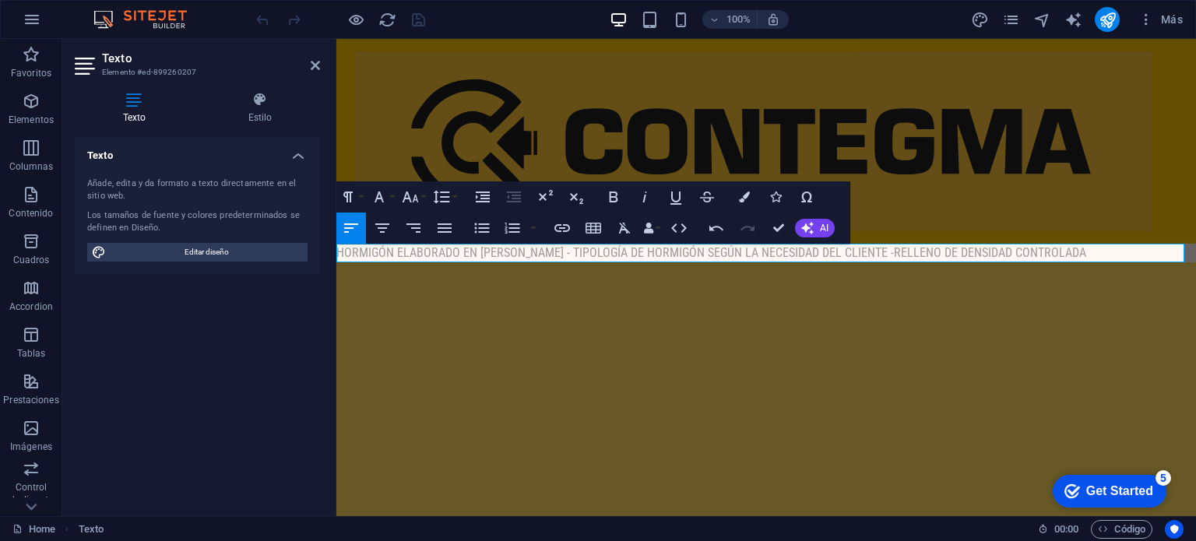
click at [896, 250] on p "HORMIGÓN ELABORADO EN [PERSON_NAME] - TIPOLOGÍA DE HORMIGÓN SEGÚN LA NECESIDAD …" at bounding box center [766, 253] width 860 height 19
click at [892, 253] on p "HORMIGÓN ELABORADO EN [PERSON_NAME] - TIPOLOGÍA DE HORMIGÓN SEGÚN LA NECESIDAD …" at bounding box center [766, 253] width 860 height 19
click at [896, 251] on p "HORMIGÓN ELABORADO EN [PERSON_NAME] - TIPOLOGÍA DE HORMIGÓN SEGÚN LA NECESIDAD …" at bounding box center [766, 253] width 860 height 19
click at [1144, 252] on p "HORMIGÓN ELABORADO EN [PERSON_NAME] - TIPOLOGÍA DE HORMIGÓN SEGÚN LA NECESIDAD …" at bounding box center [766, 253] width 860 height 19
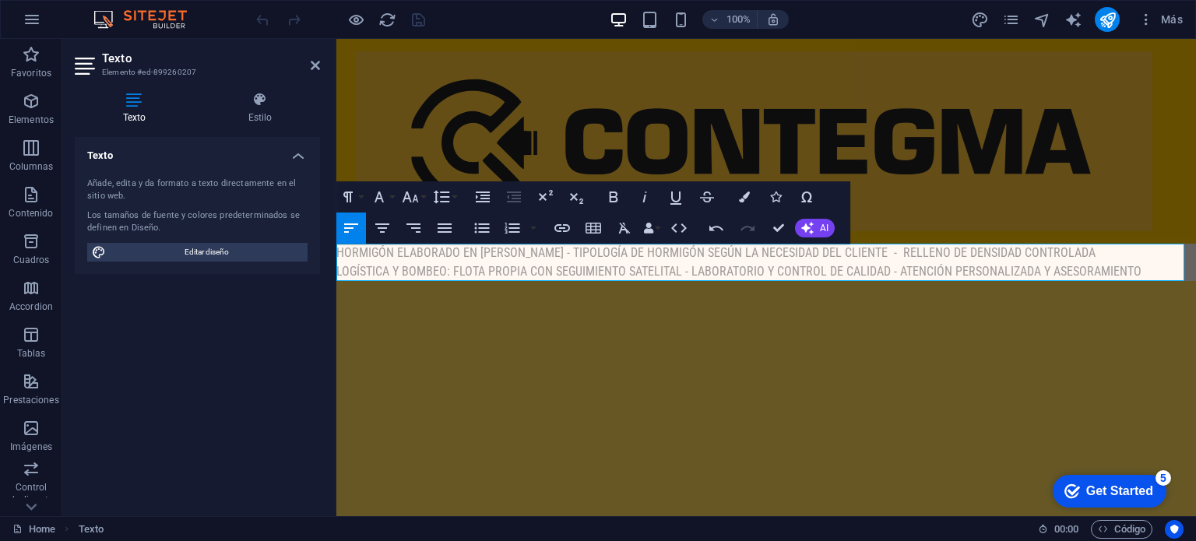
click at [343, 248] on p "HORMIGÓN ELABORADO EN [PERSON_NAME] - TIPOLOGÍA DE HORMIGÓN SEGÚN LA NECESIDAD …" at bounding box center [766, 253] width 860 height 19
click at [975, 186] on figure at bounding box center [766, 141] width 822 height 180
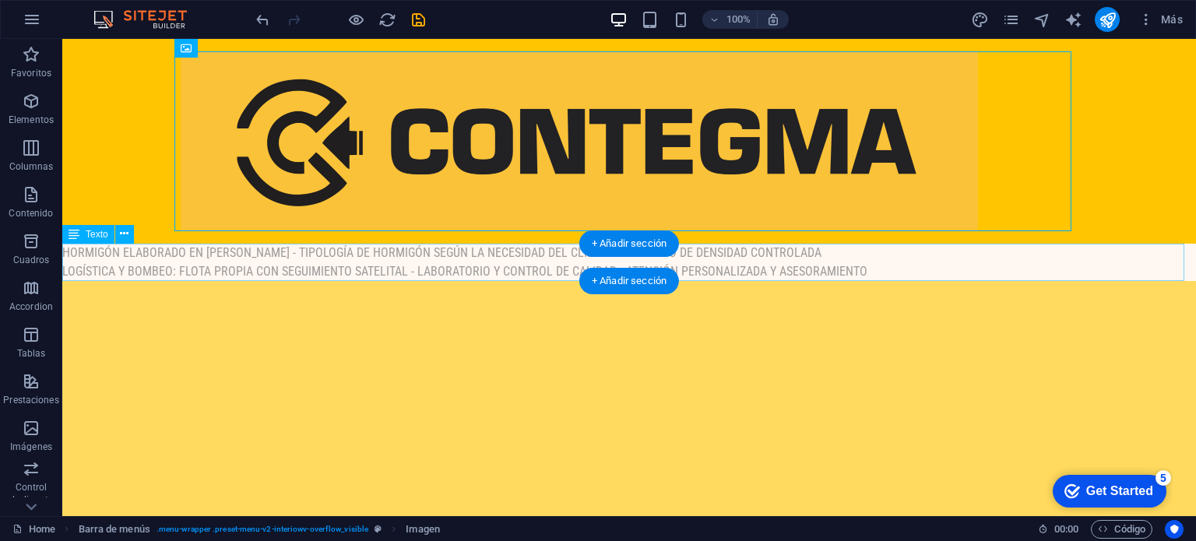
click at [114, 249] on div "HORMIGÓN ELABORADO EN [PERSON_NAME] - TIPOLOGÍA DE HORMIGÓN SEGÚN LA NECESIDAD …" at bounding box center [629, 262] width 1134 height 37
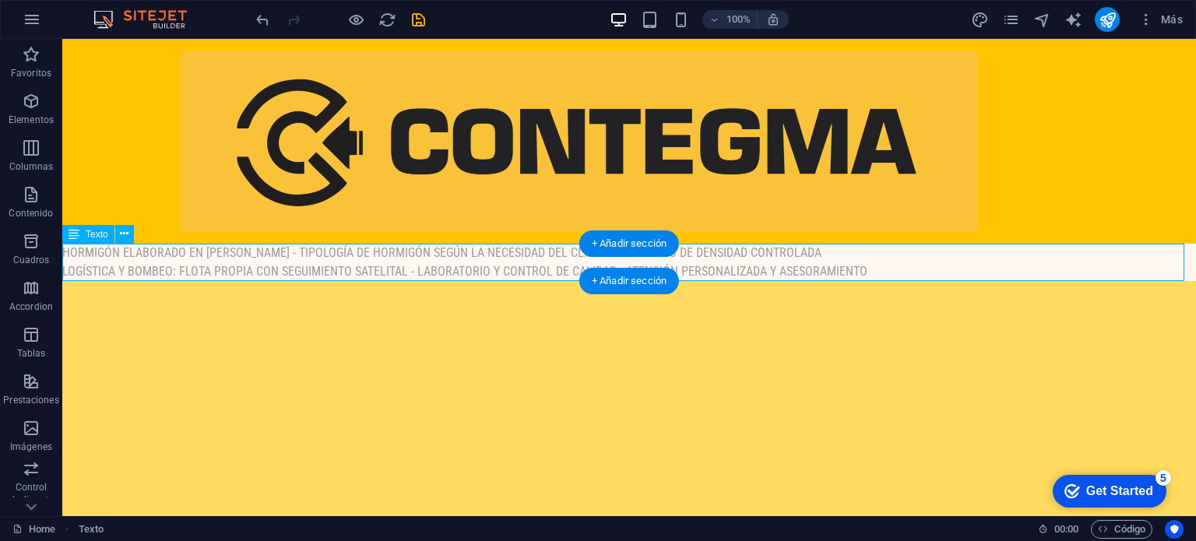
click at [114, 249] on div "HORMIGÓN ELABORADO EN [PERSON_NAME] - TIPOLOGÍA DE HORMIGÓN SEGÚN LA NECESIDAD …" at bounding box center [629, 262] width 1134 height 37
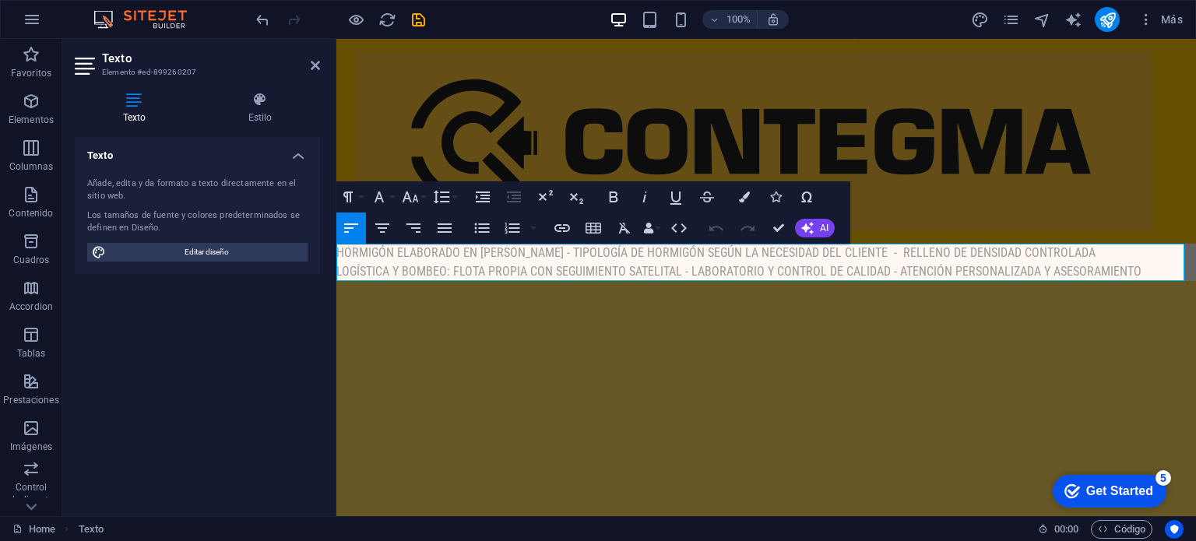
click at [368, 257] on p "HORMIGÓN ELABORADO EN [PERSON_NAME] - TIPOLOGÍA DE HORMIGÓN SEGÚN LA NECESIDAD …" at bounding box center [766, 253] width 860 height 19
click at [346, 270] on p "LOGÍSTICA Y BOMBEO: FLOTA PROPIA CON SEGUIMIENTO SATELITAL - LABORATORIO Y CONT…" at bounding box center [766, 271] width 860 height 19
click at [322, 65] on aside "Texto Elemento #ed-899260207 Texto Estilo Texto Añade, edita y da formato a tex…" at bounding box center [199, 277] width 274 height 477
click at [315, 69] on icon at bounding box center [315, 65] width 9 height 12
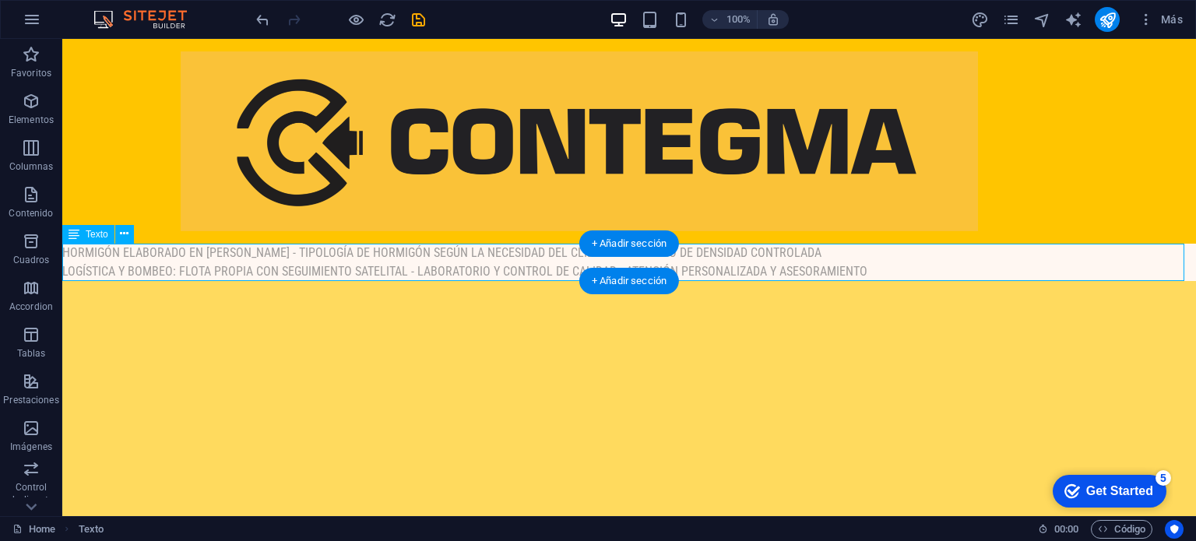
click at [122, 257] on div "HORMIGÓN ELABORADO EN [PERSON_NAME] - TIPOLOGÍA DE HORMIGÓN SEGÚN LA NECESIDAD …" at bounding box center [629, 262] width 1134 height 37
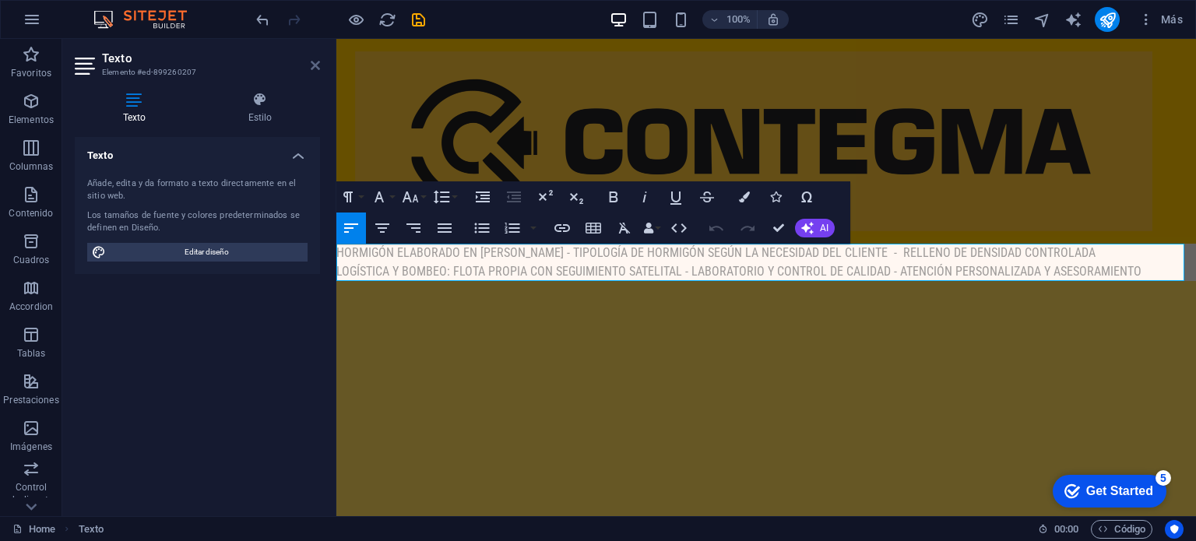
click at [318, 69] on icon at bounding box center [315, 65] width 9 height 12
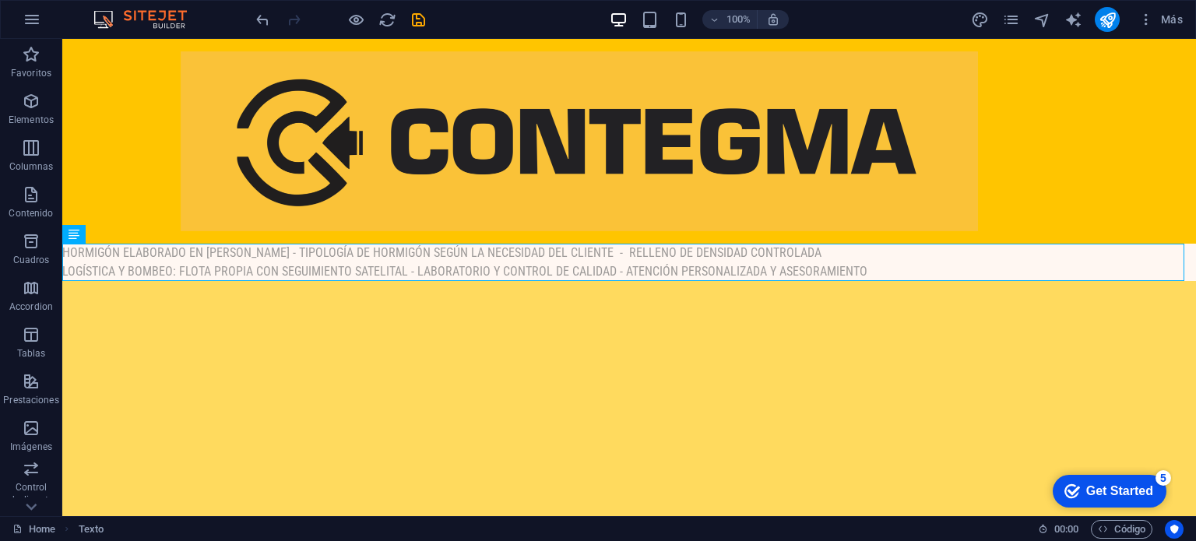
click at [661, 19] on div "100%" at bounding box center [699, 19] width 180 height 25
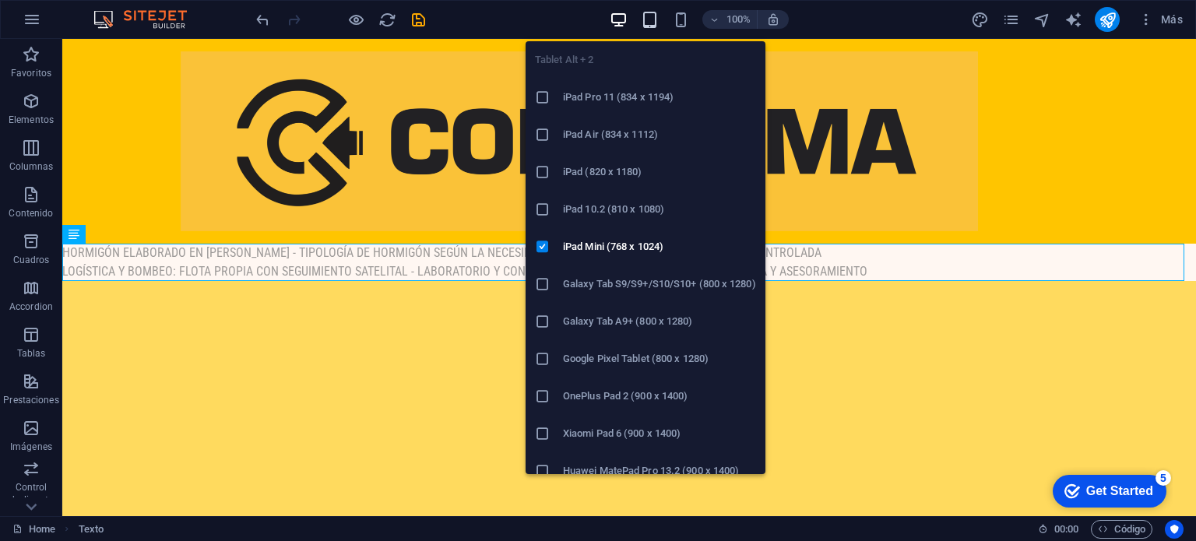
click at [657, 18] on icon "button" at bounding box center [650, 20] width 18 height 18
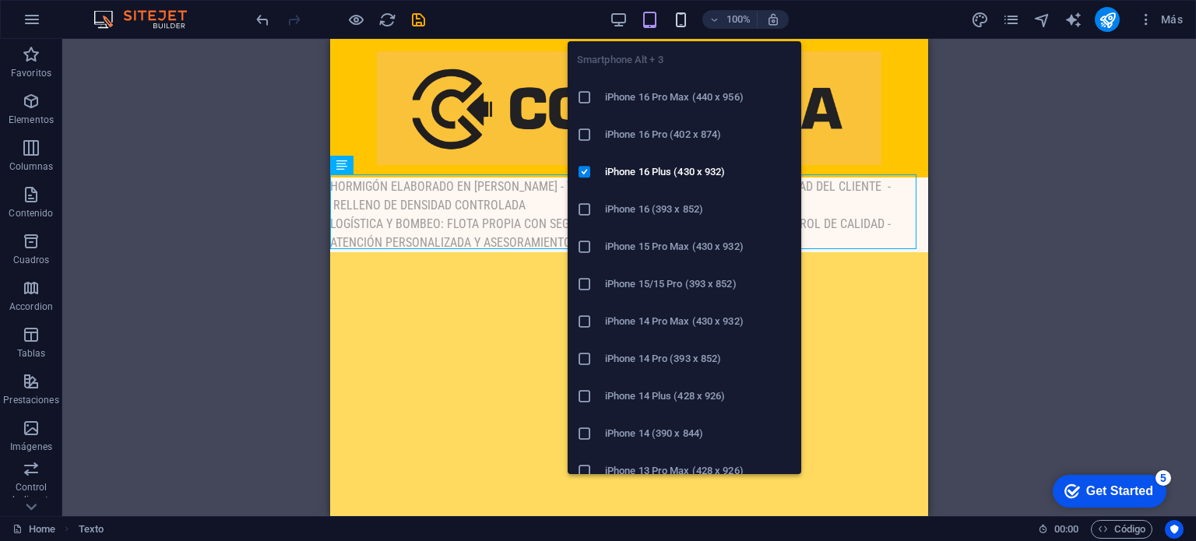
click at [676, 18] on icon "button" at bounding box center [681, 20] width 18 height 18
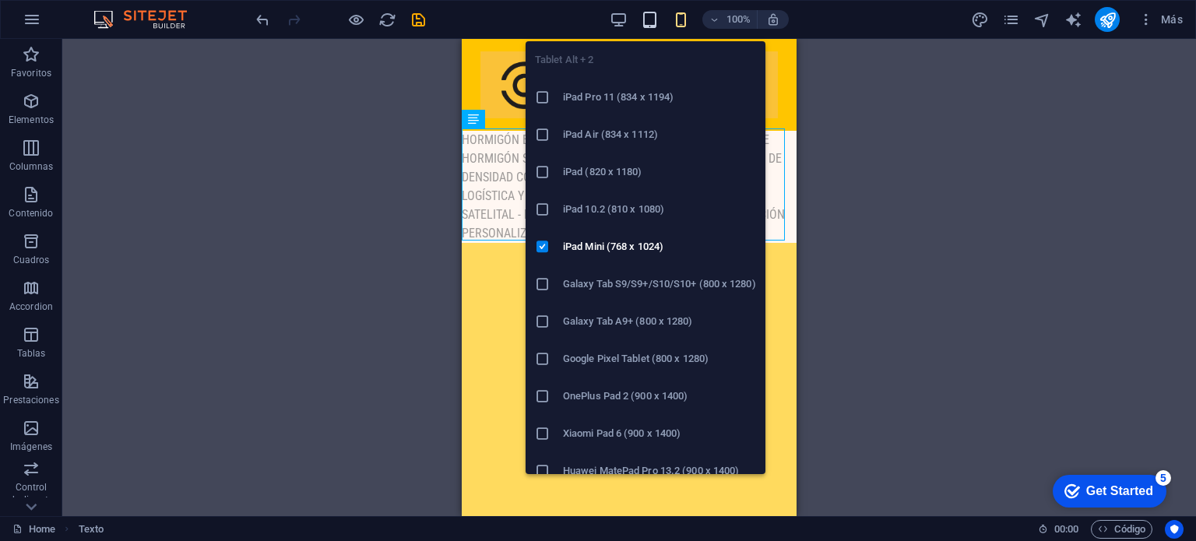
click at [643, 16] on icon "button" at bounding box center [650, 20] width 18 height 18
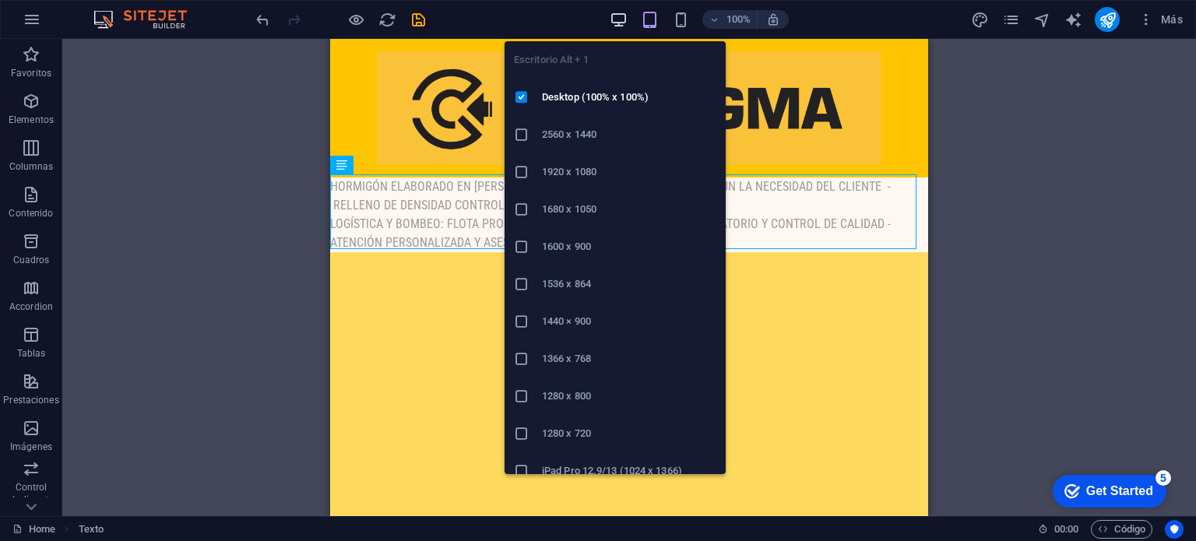
click at [618, 25] on icon "button" at bounding box center [619, 20] width 18 height 18
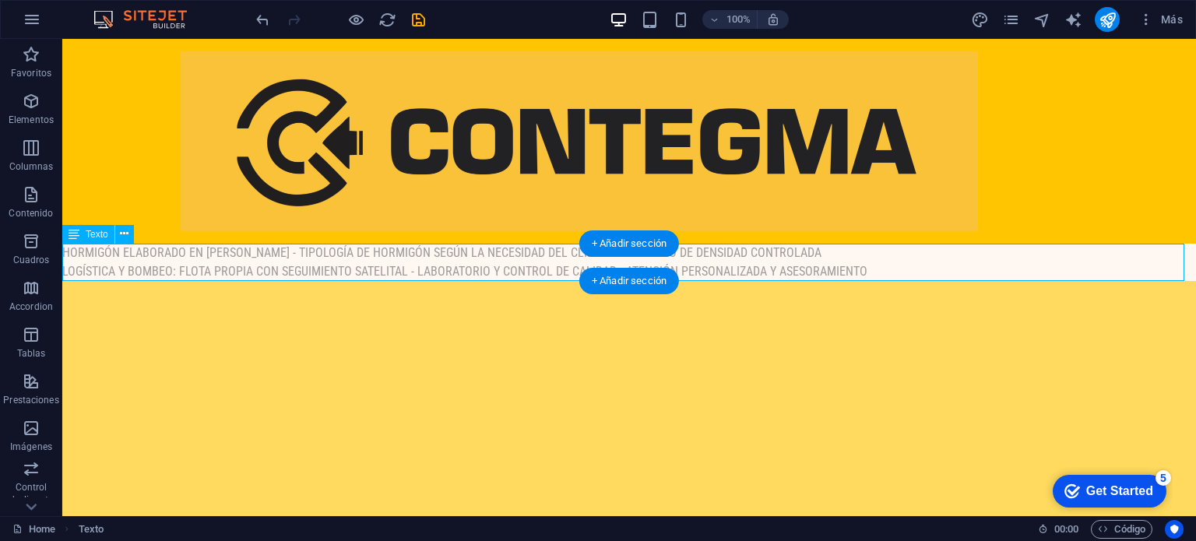
click at [124, 253] on div "HORMIGÓN ELABORADO EN [PERSON_NAME] - TIPOLOGÍA DE HORMIGÓN SEGÚN LA NECESIDAD …" at bounding box center [629, 262] width 1134 height 37
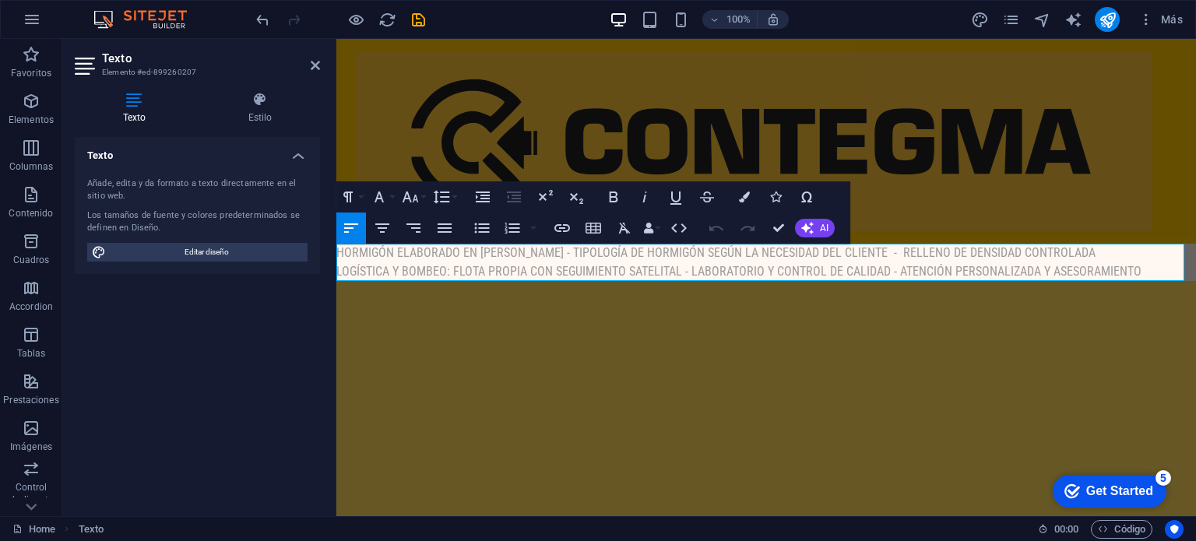
click at [403, 248] on p "HORMIGÓN ELABORADO EN [PERSON_NAME] - TIPOLOGÍA DE HORMIGÓN SEGÚN LA NECESIDAD …" at bounding box center [766, 253] width 860 height 19
click at [381, 269] on p "LOGÍSTICA Y BOMBEO: FLOTA PROPIA CON SEGUIMIENTO SATELITAL - LABORATORIO Y CONT…" at bounding box center [766, 271] width 860 height 19
click at [1083, 270] on p "HORMIGÓN ELABORADO EN [PERSON_NAME] - TIPOLOGÍA DE HORMIGÓN SEGÚN LA NECESIDAD …" at bounding box center [766, 262] width 860 height 37
click at [411, 16] on icon "save" at bounding box center [419, 20] width 18 height 18
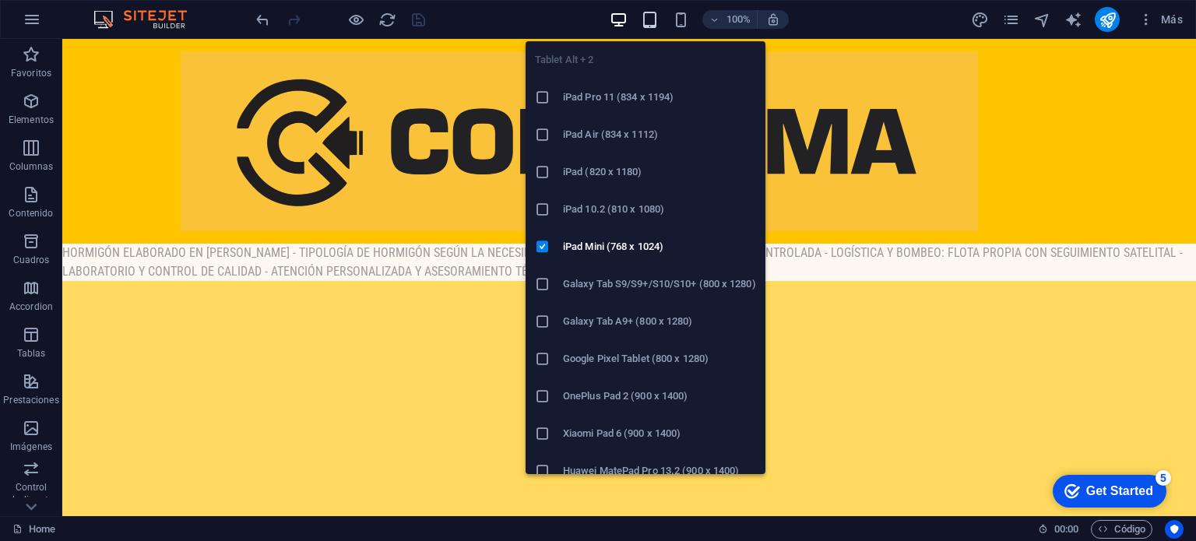
click at [649, 19] on icon "button" at bounding box center [650, 20] width 18 height 18
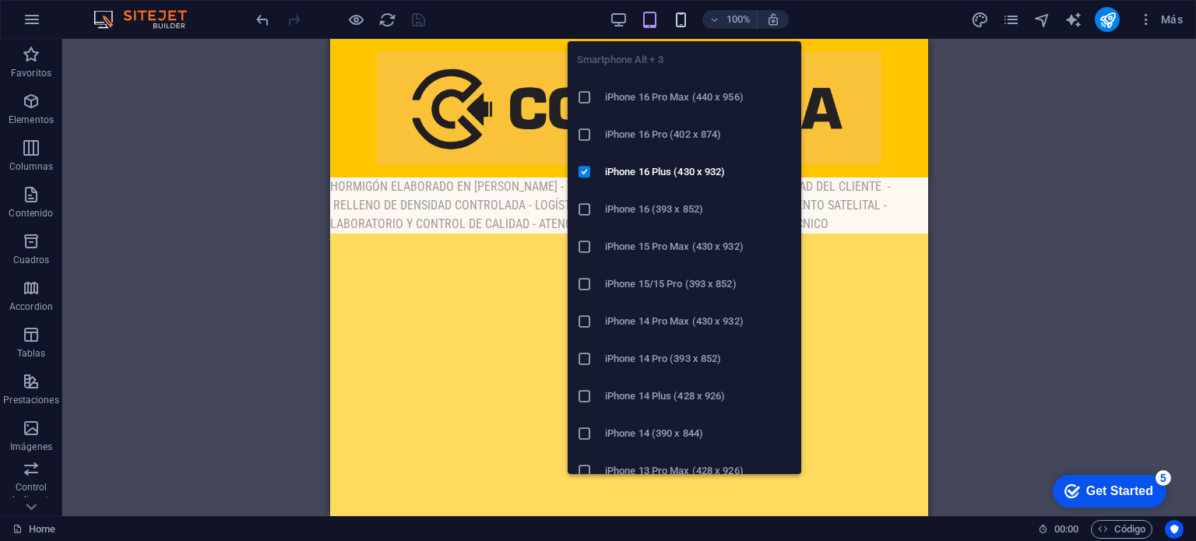
click at [675, 12] on icon "button" at bounding box center [681, 20] width 18 height 18
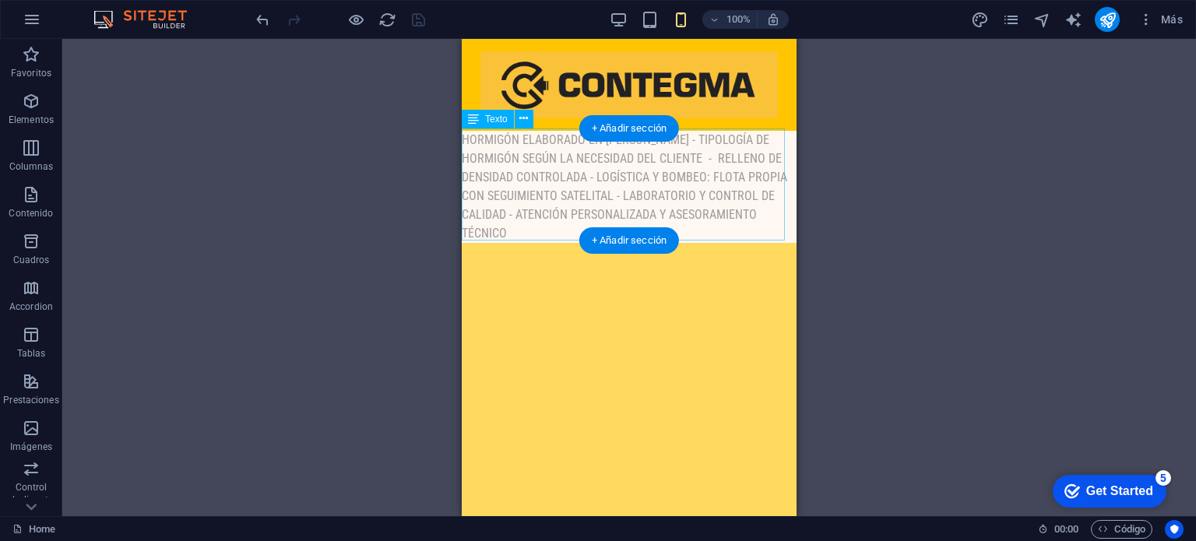
click at [671, 171] on div "HORMIGÓN ELABORADO EN [PERSON_NAME] - TIPOLOGÍA DE HORMIGÓN SEGÚN LA NECESIDAD …" at bounding box center [629, 187] width 335 height 112
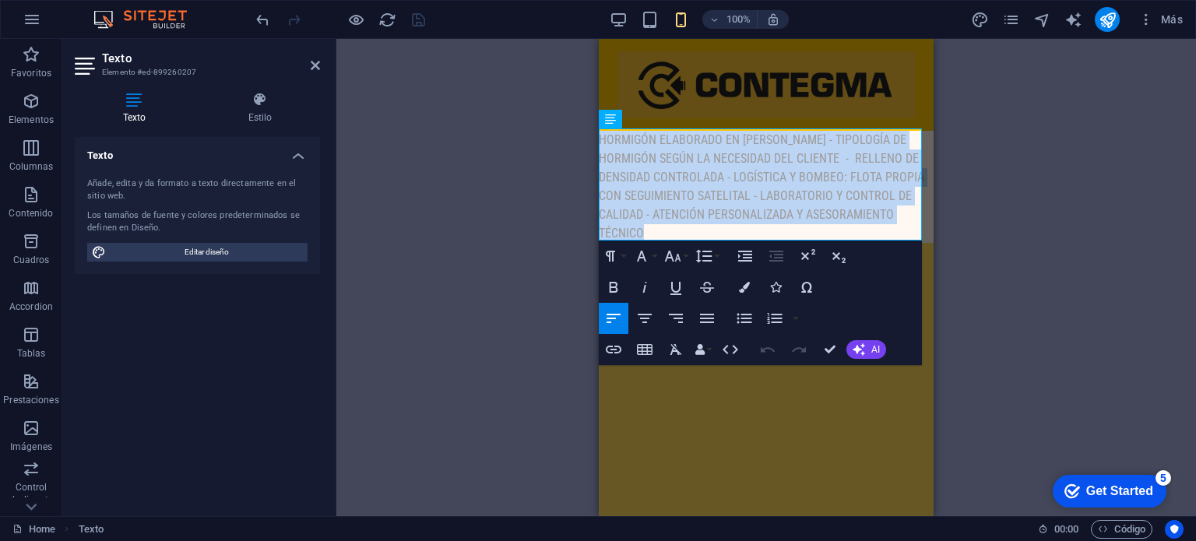
drag, startPoint x: 667, startPoint y: 231, endPoint x: 571, endPoint y: 111, distance: 153.5
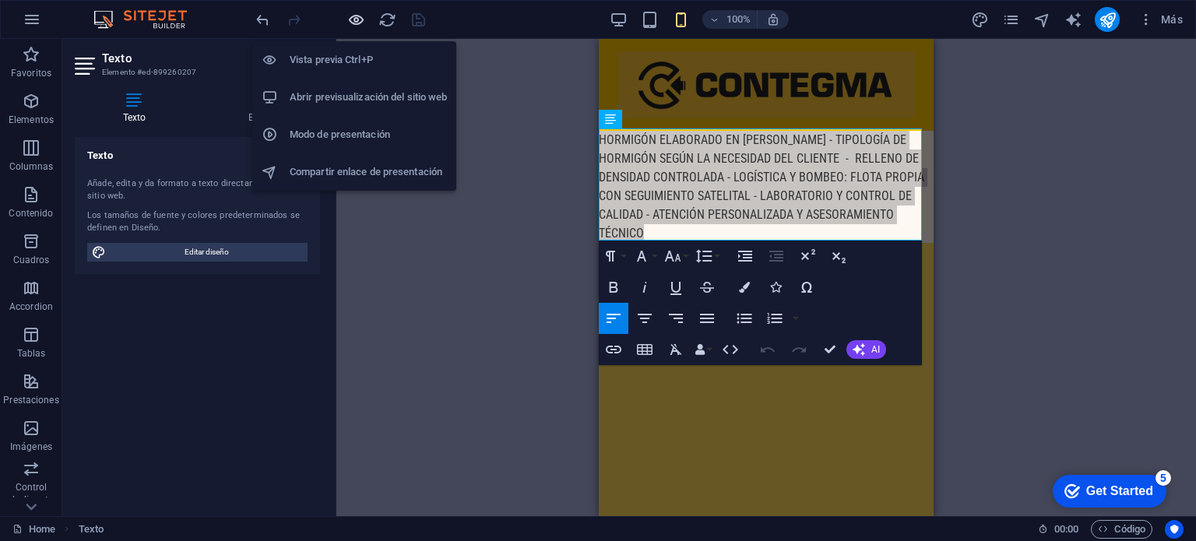
click at [355, 18] on icon "button" at bounding box center [356, 20] width 18 height 18
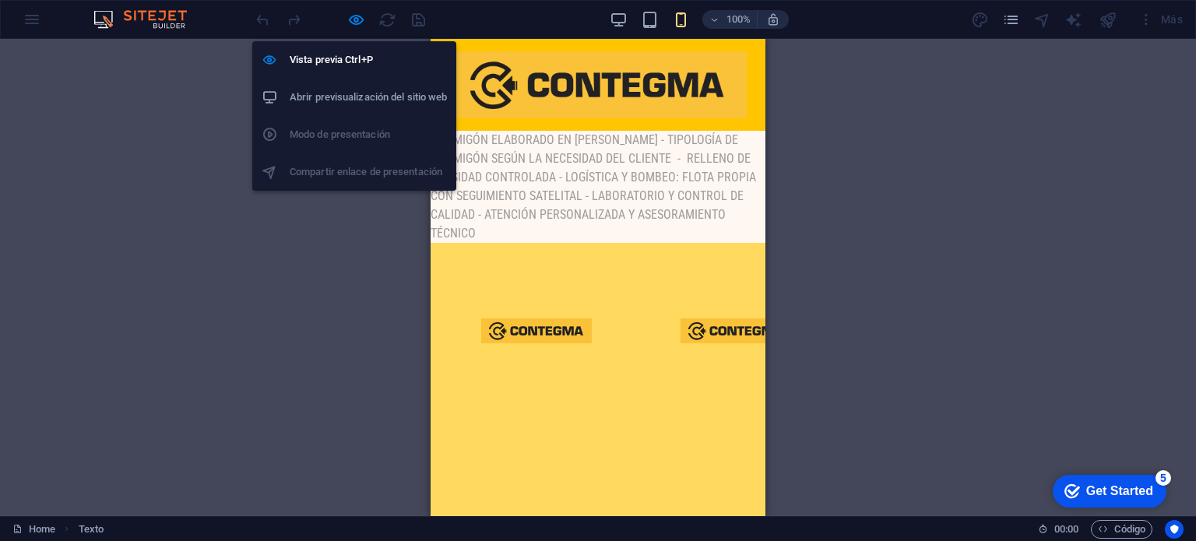
click at [356, 30] on div "Vista previa Ctrl+P Abrir previsualización del sitio web Modo de presentación C…" at bounding box center [354, 110] width 204 height 162
click at [354, 23] on icon "button" at bounding box center [356, 20] width 18 height 18
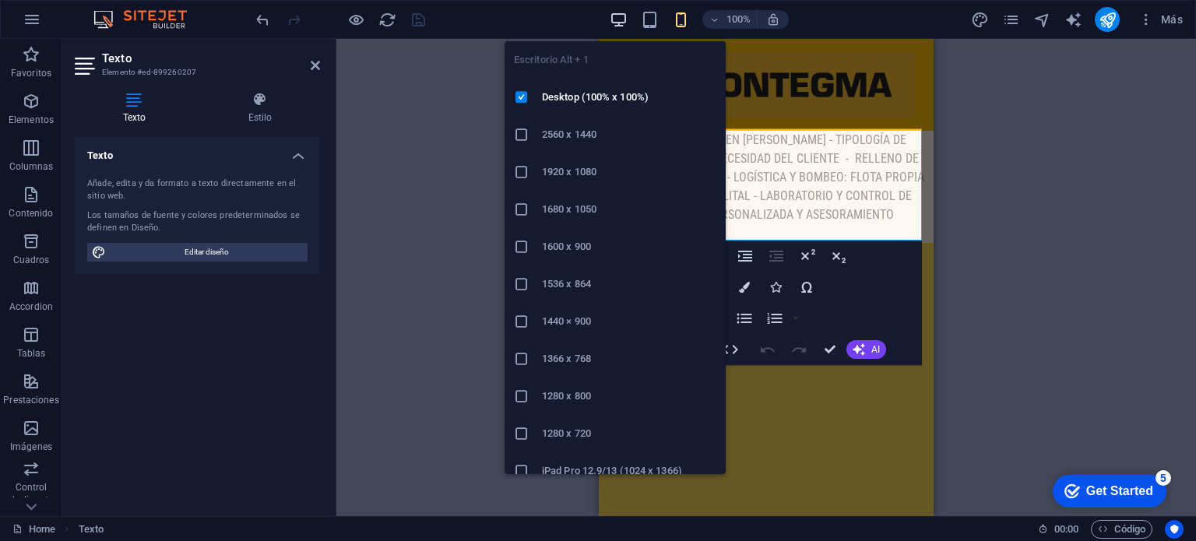
click at [616, 20] on icon "button" at bounding box center [619, 20] width 18 height 18
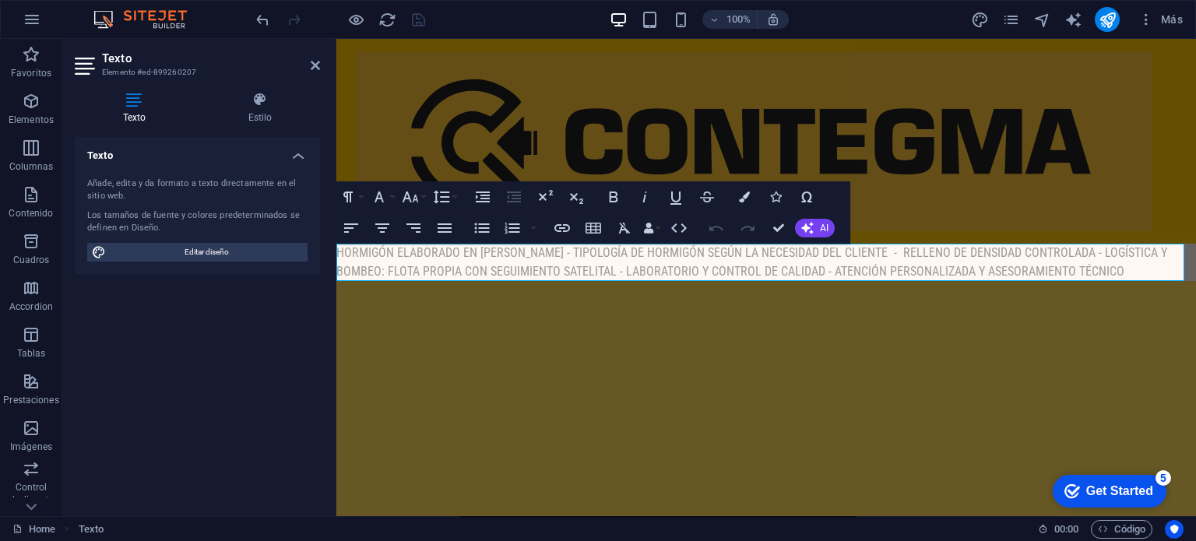
click at [826, 269] on p "HORMIGÓN ELABORADO EN [PERSON_NAME] - TIPOLOGÍA DE HORMIGÓN SEGÚN LA NECESIDAD …" at bounding box center [766, 262] width 860 height 37
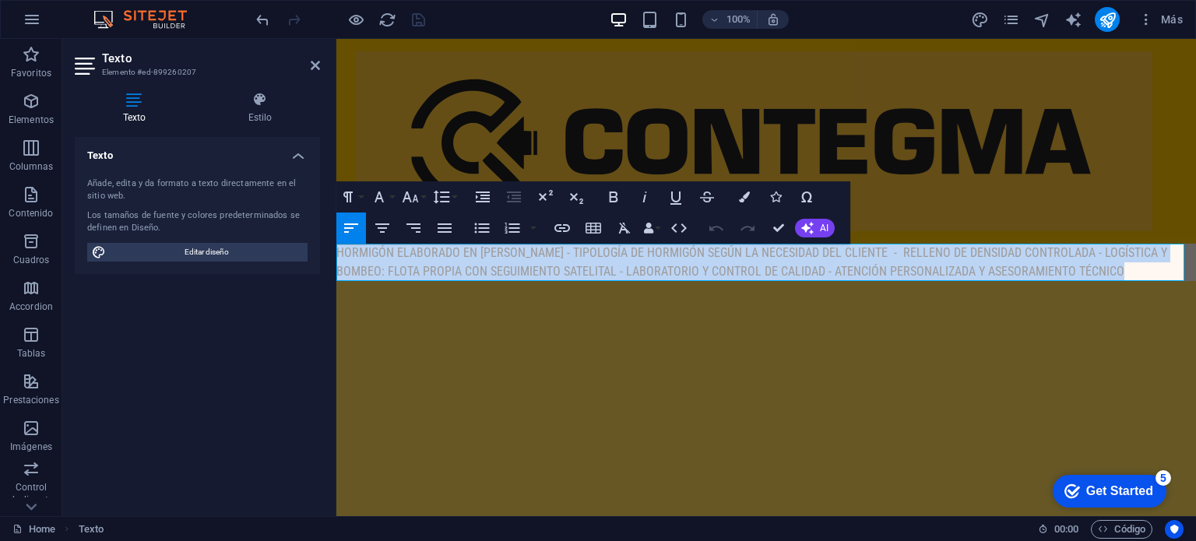
drag, startPoint x: 1139, startPoint y: 270, endPoint x: 648, endPoint y: 264, distance: 491.5
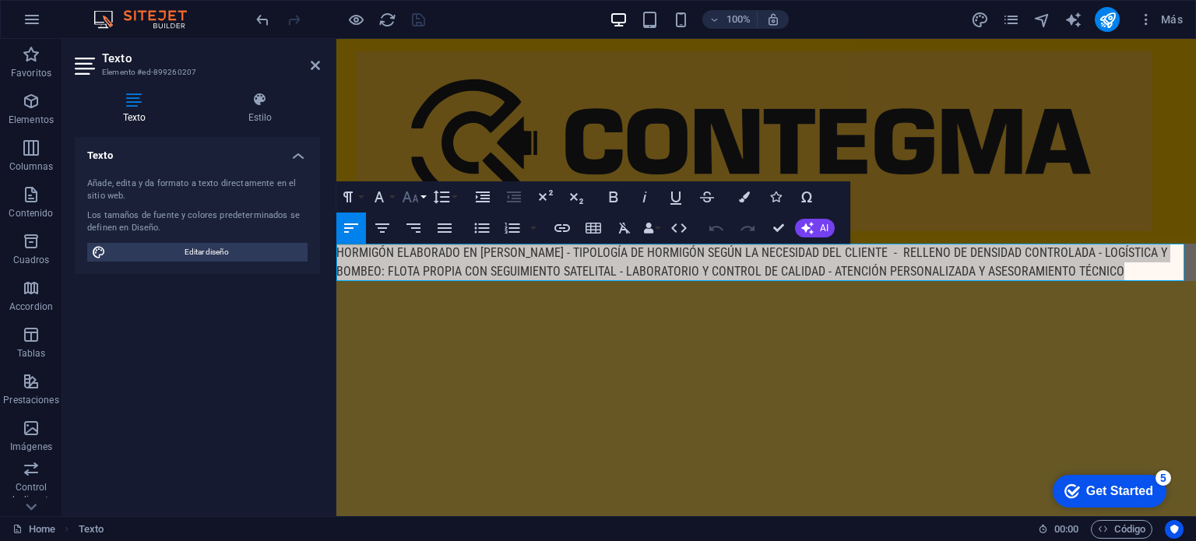
click at [417, 202] on icon "button" at bounding box center [411, 197] width 16 height 11
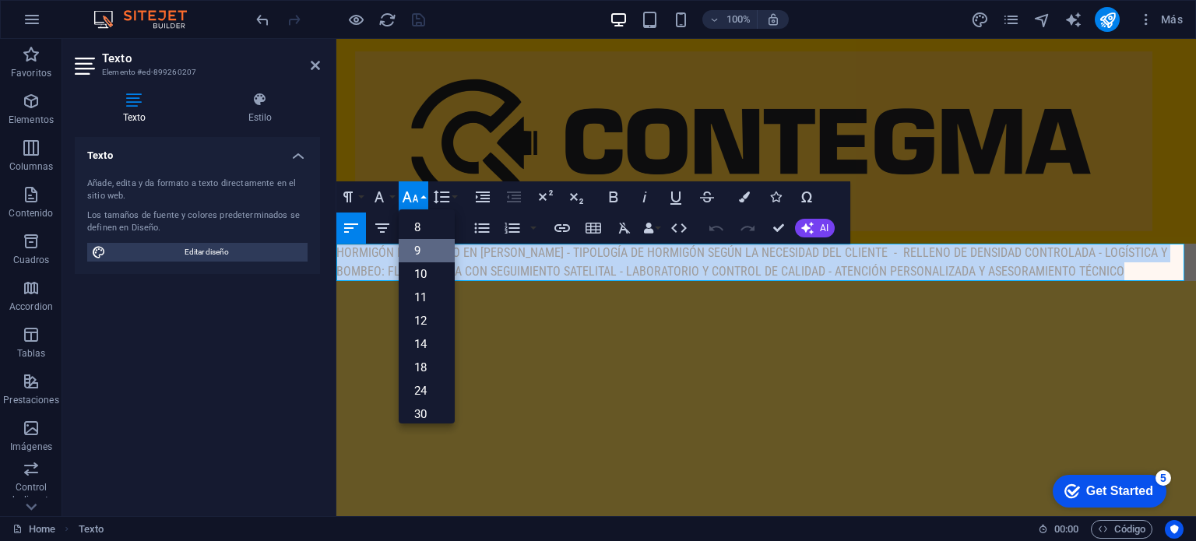
click at [434, 251] on link "9" at bounding box center [427, 250] width 56 height 23
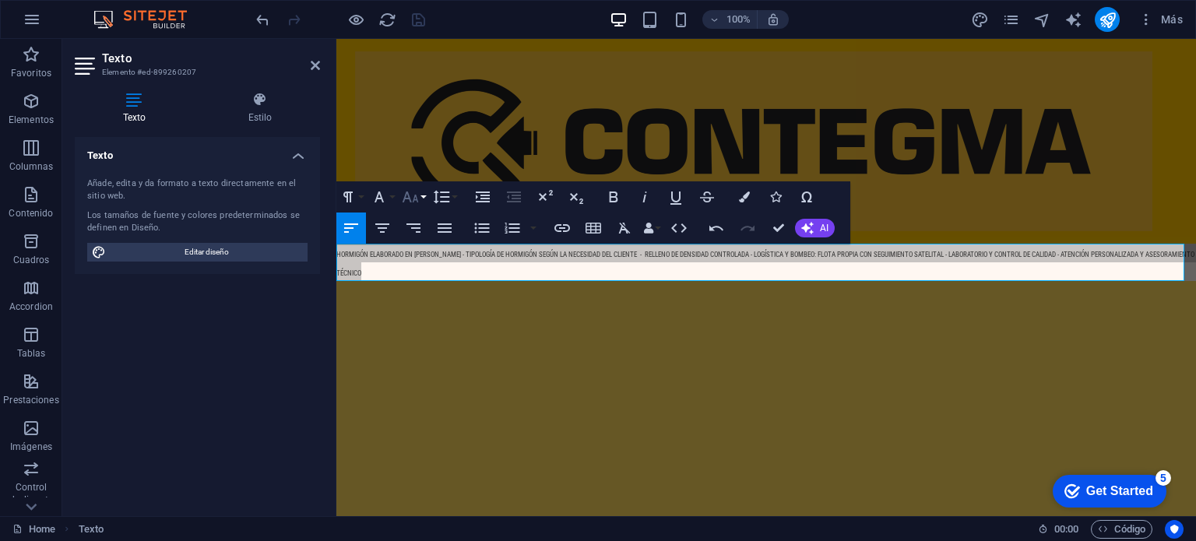
click at [424, 199] on button "Font Size" at bounding box center [414, 196] width 30 height 31
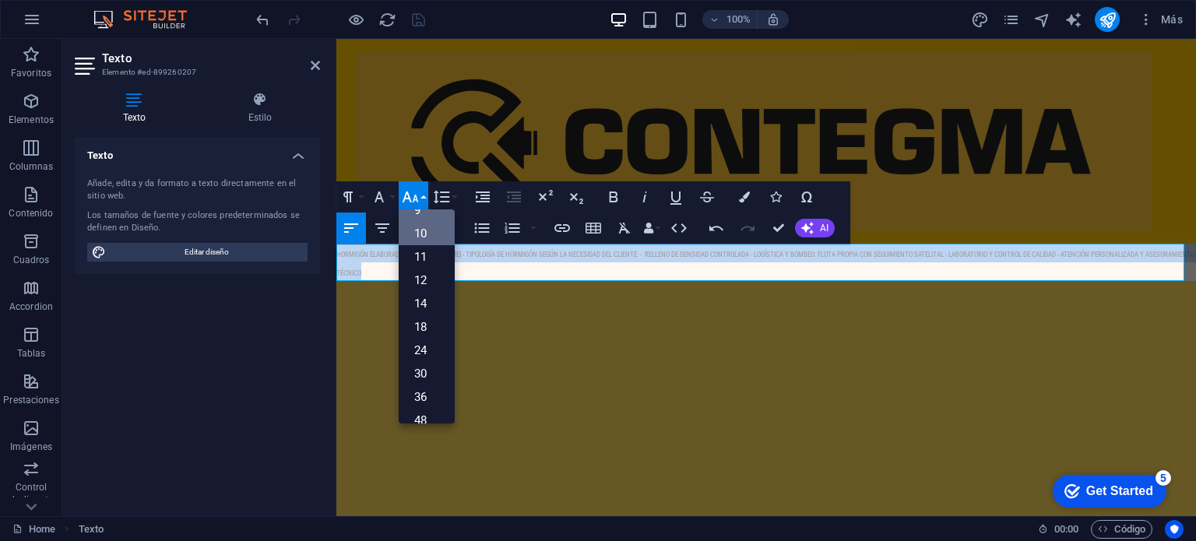
click at [427, 234] on link "10" at bounding box center [427, 233] width 56 height 23
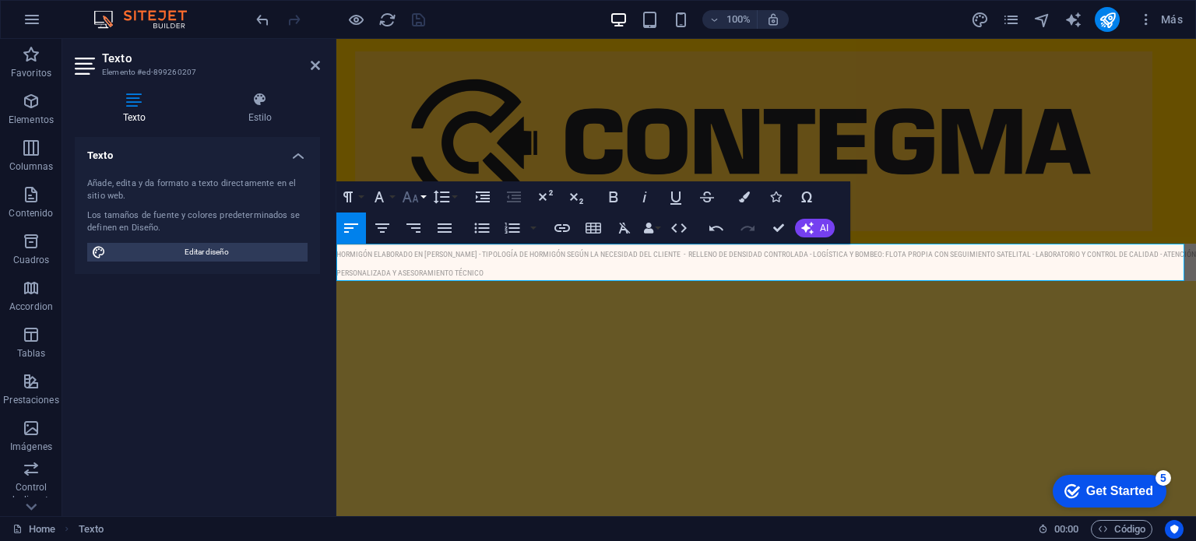
click at [415, 196] on icon "button" at bounding box center [410, 197] width 19 height 19
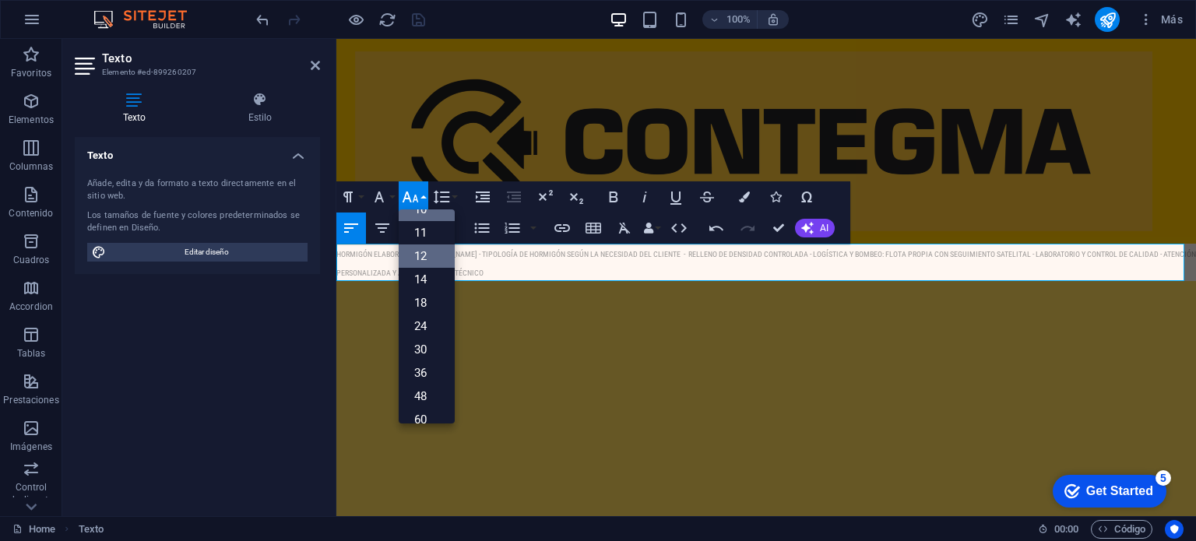
click at [430, 260] on link "12" at bounding box center [427, 256] width 56 height 23
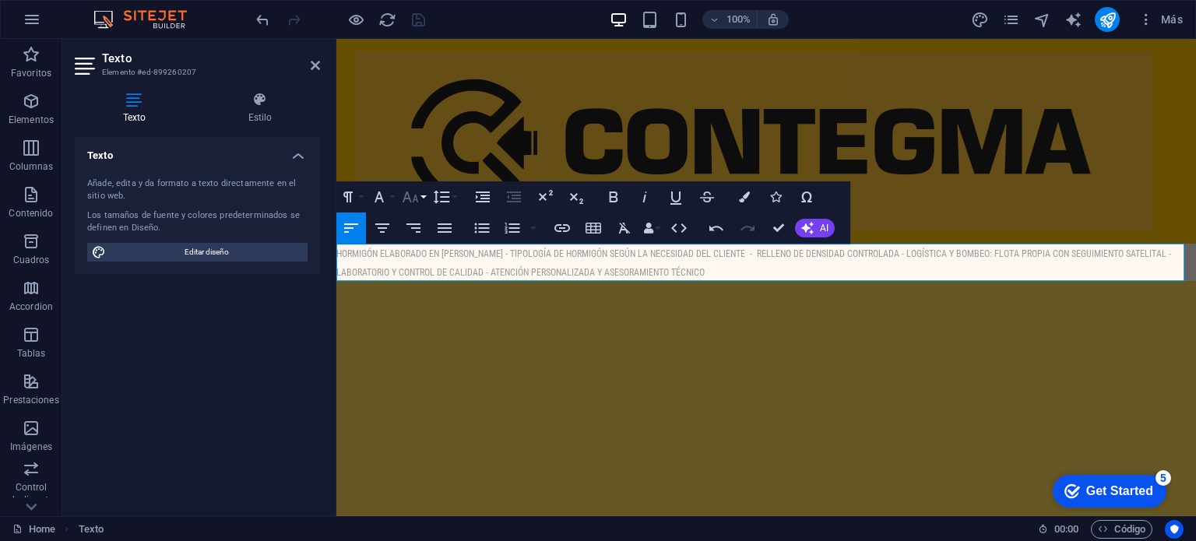
click at [416, 195] on icon "button" at bounding box center [411, 197] width 16 height 11
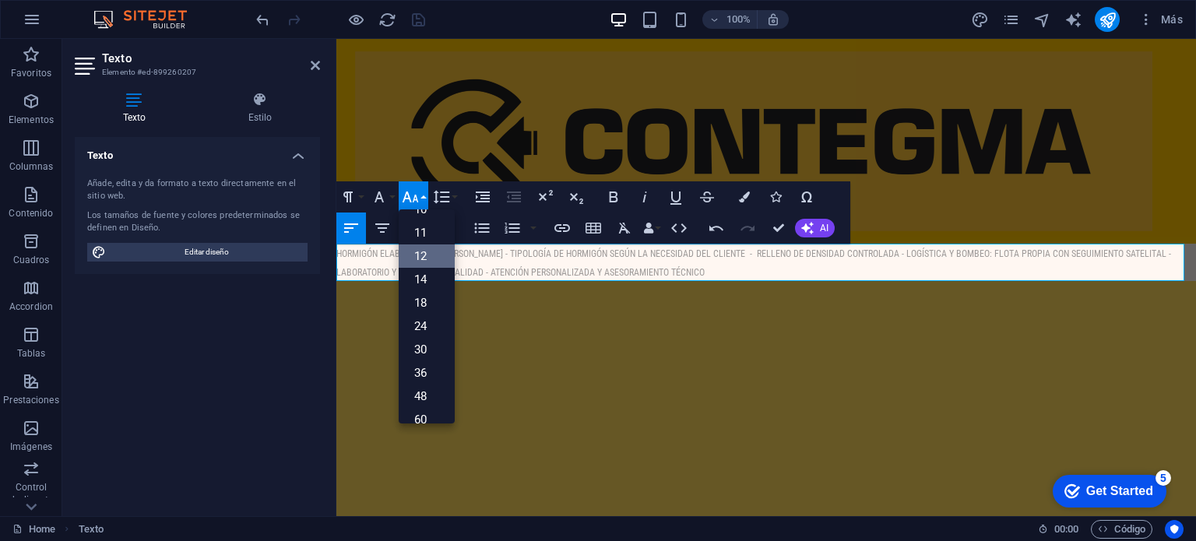
scroll to position [111, 0]
click at [424, 238] on link "14" at bounding box center [427, 232] width 56 height 23
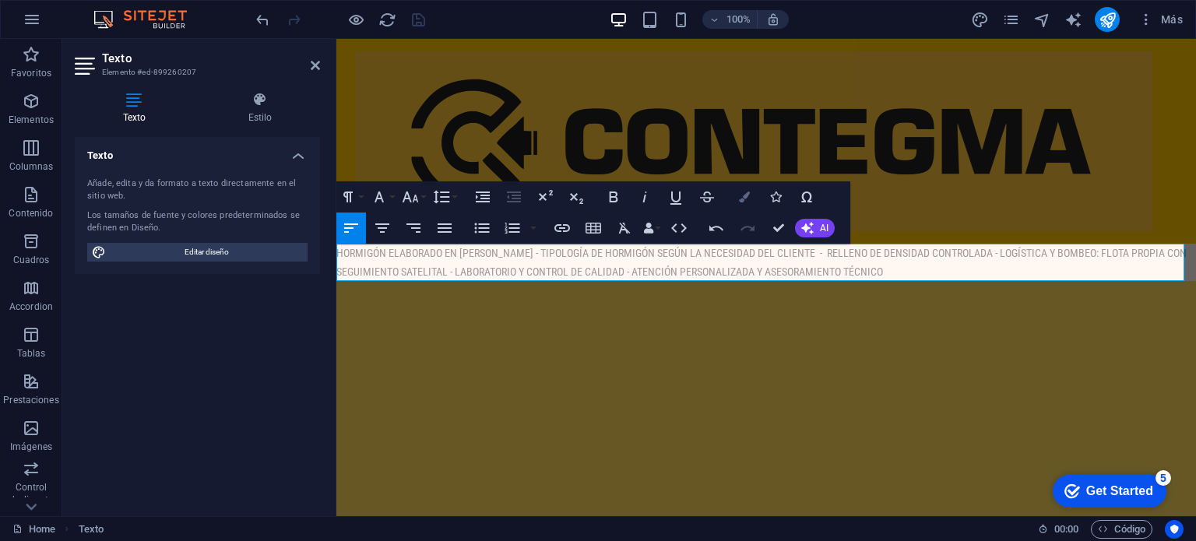
click at [750, 202] on button "Colors" at bounding box center [745, 196] width 30 height 31
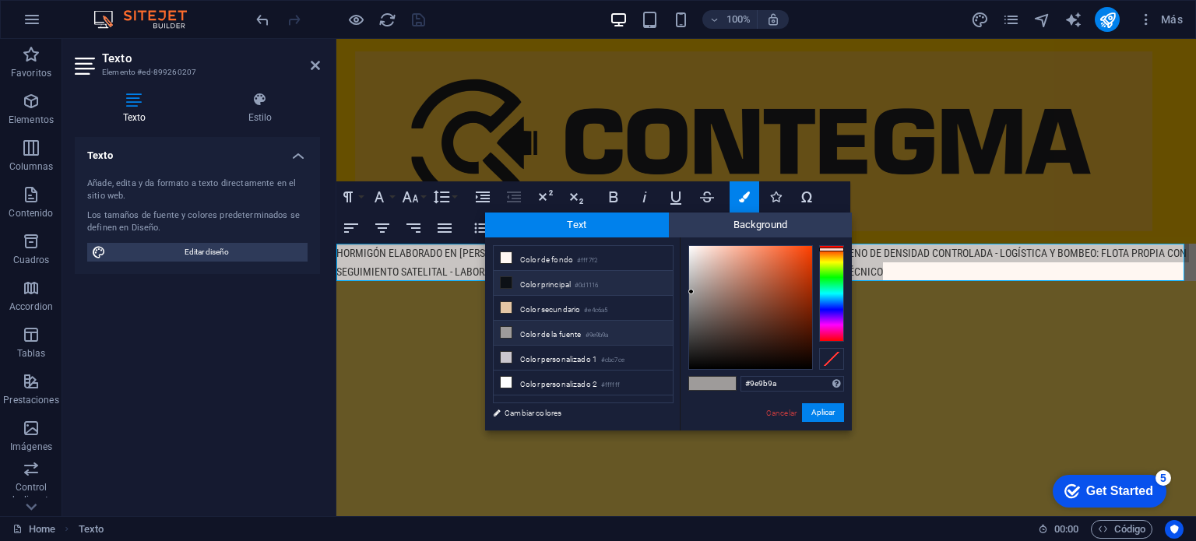
click at [501, 283] on icon at bounding box center [506, 282] width 11 height 11
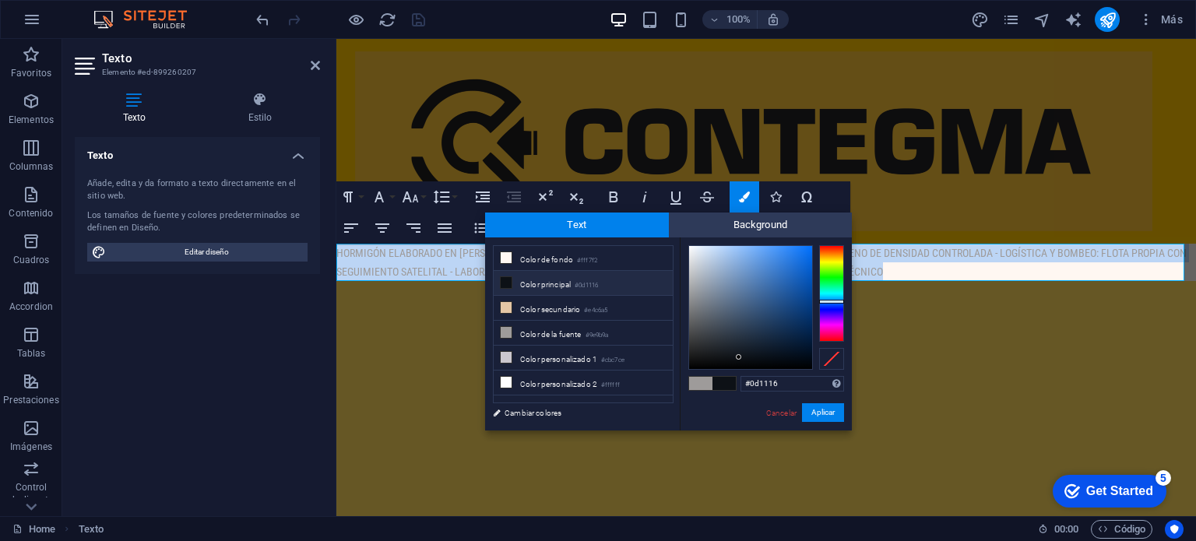
click at [925, 273] on p "​ HORMIGÓN ELABORADO EN [PERSON_NAME] - TIPOLOGÍA DE HORMIGÓN SEGÚN LA NECESIDA…" at bounding box center [766, 262] width 860 height 37
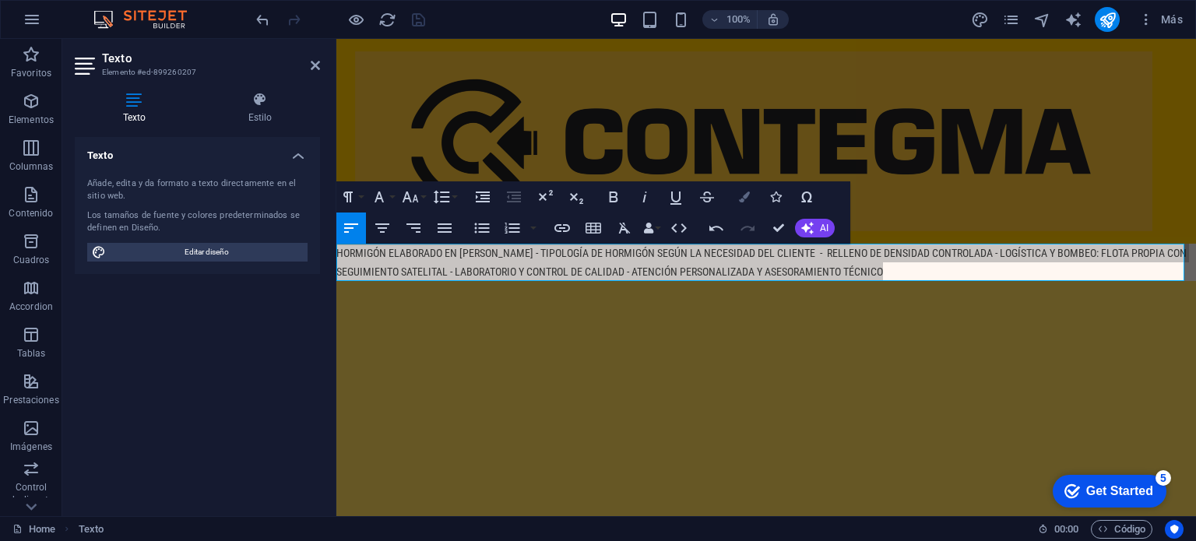
click at [741, 197] on icon "button" at bounding box center [744, 197] width 11 height 11
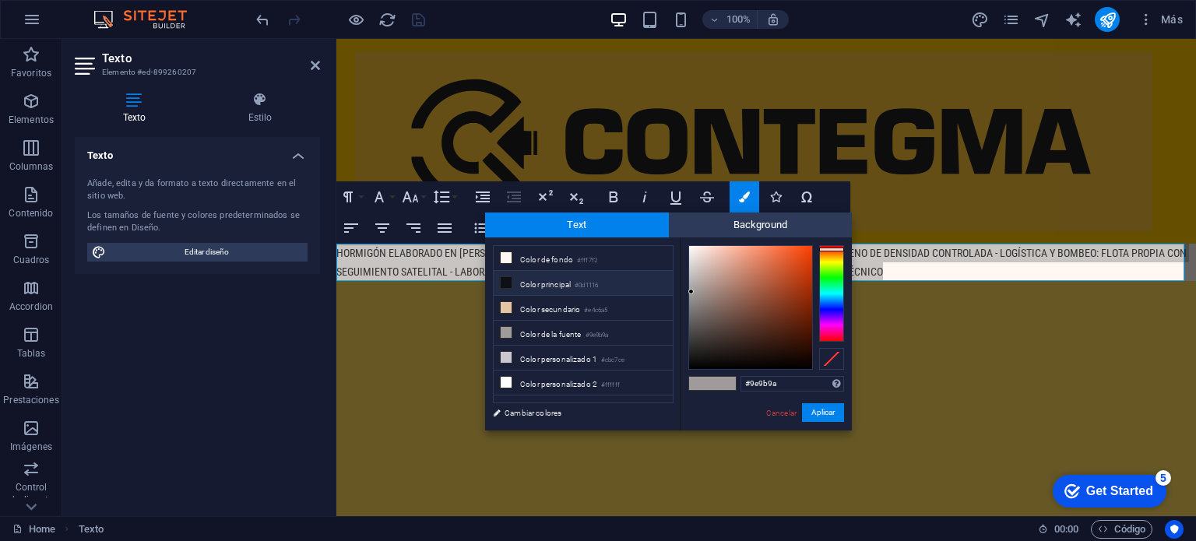
click at [522, 280] on li "Color principal #0d1116" at bounding box center [583, 283] width 179 height 25
type input "#0d1116"
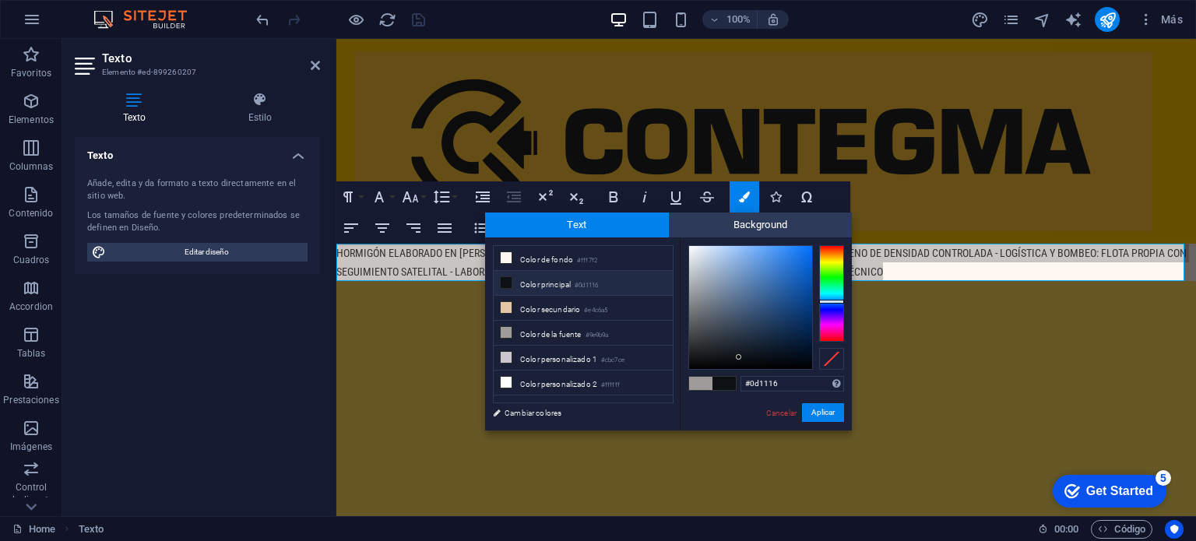
click at [522, 280] on li "Color principal #0d1116" at bounding box center [583, 283] width 179 height 25
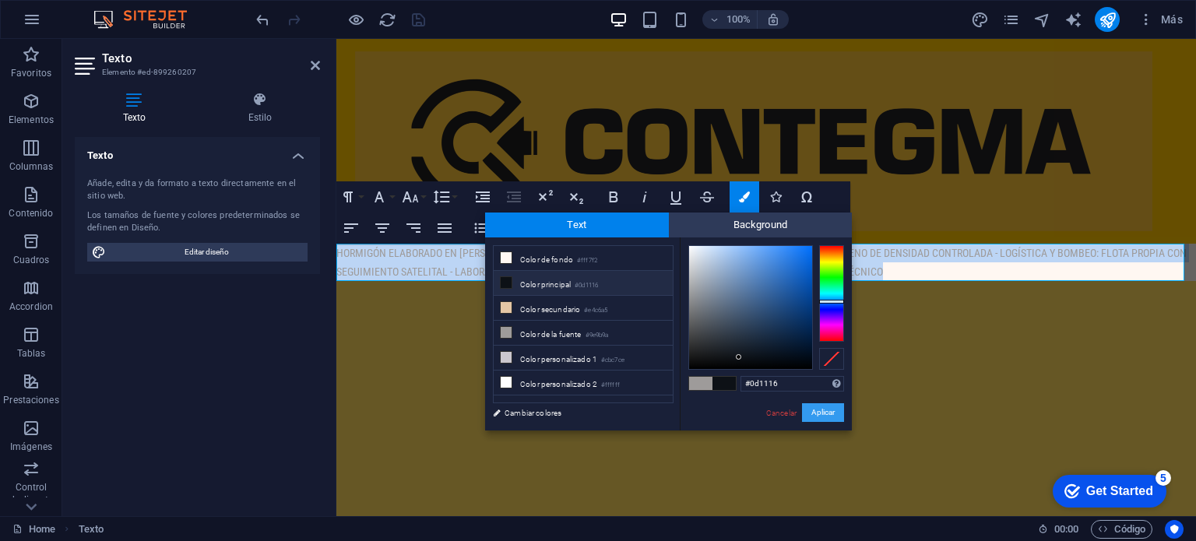
click at [829, 408] on button "Aplicar" at bounding box center [823, 412] width 42 height 19
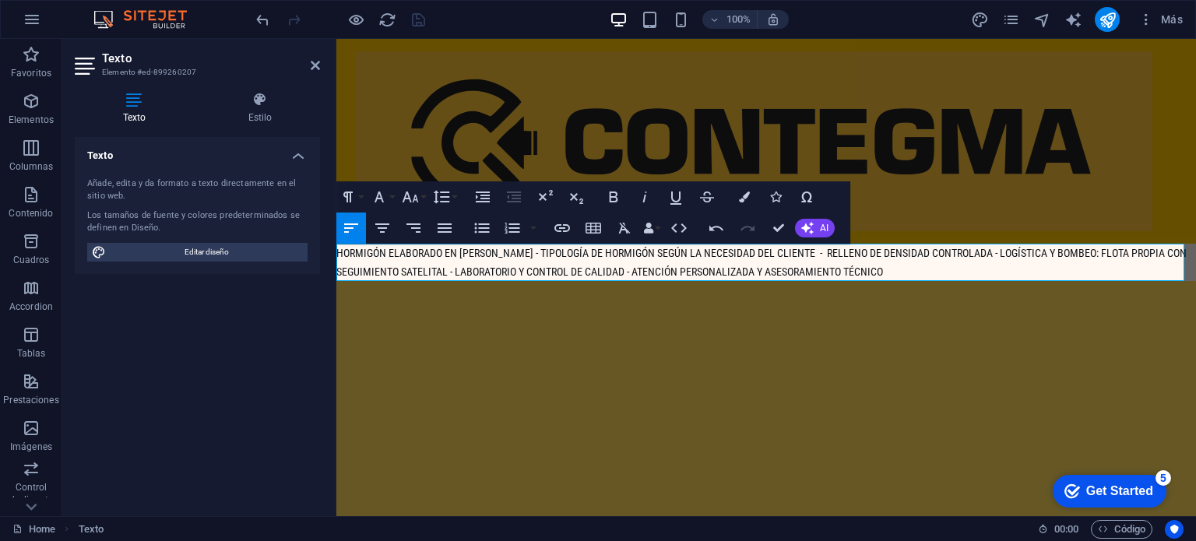
click at [970, 255] on span "HORMIGÓN ELABORADO EN [PERSON_NAME] - TIPOLOGÍA DE HORMIGÓN SEGÚN LA NECESIDAD …" at bounding box center [761, 262] width 851 height 31
click at [960, 234] on div at bounding box center [766, 141] width 860 height 205
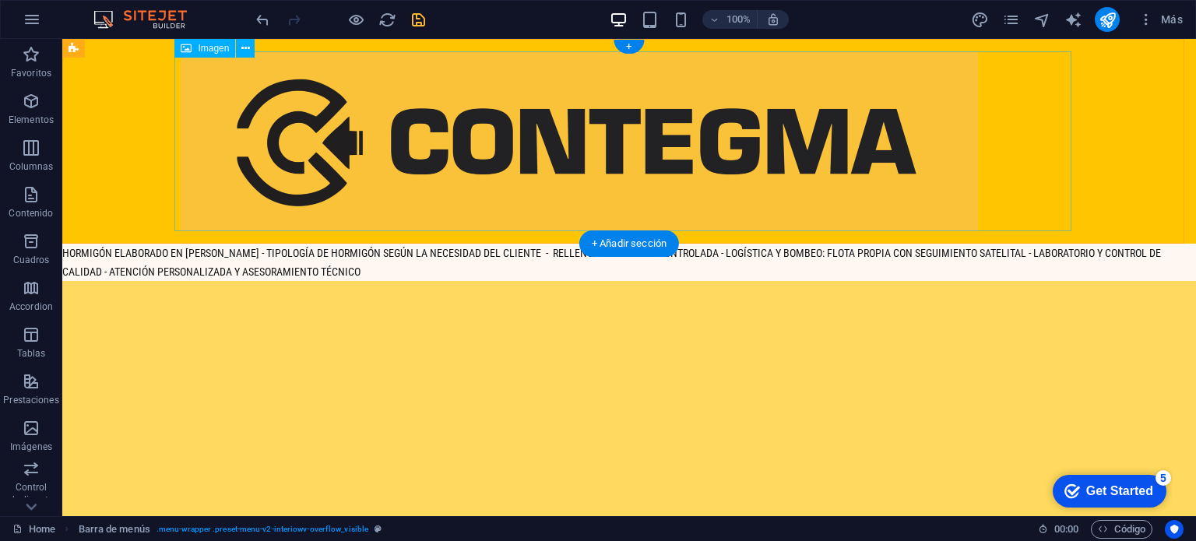
click at [869, 196] on figure at bounding box center [629, 141] width 897 height 180
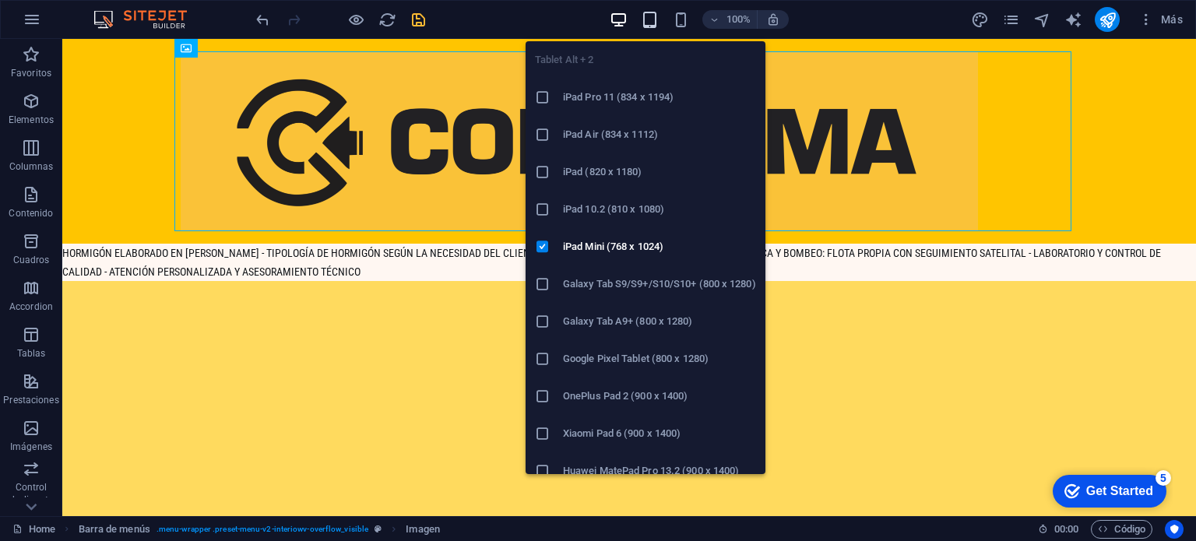
click at [643, 22] on icon "button" at bounding box center [650, 20] width 18 height 18
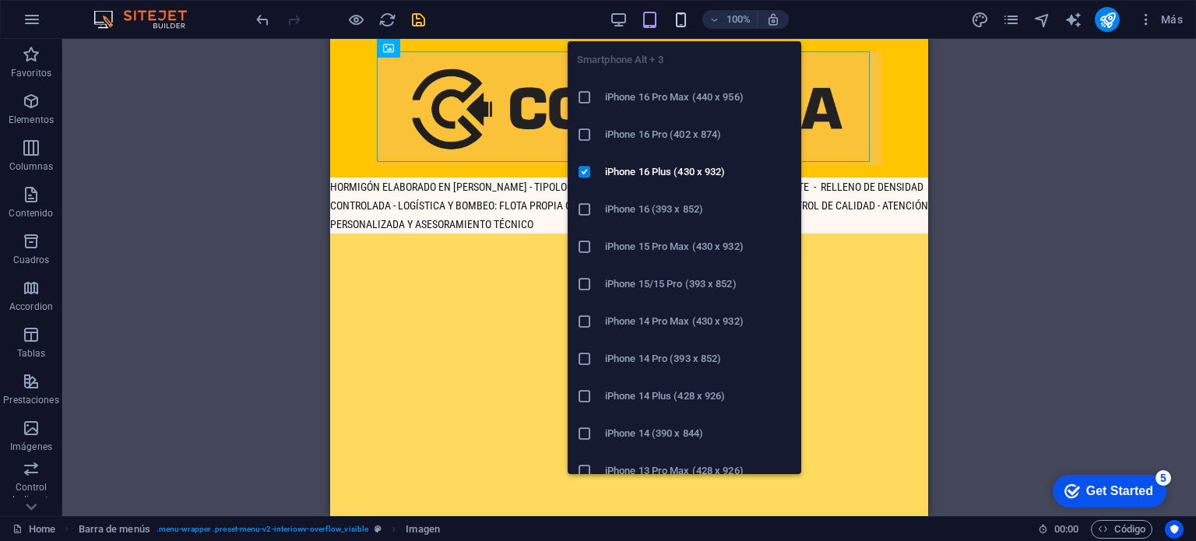
click at [672, 16] on icon "button" at bounding box center [681, 20] width 18 height 18
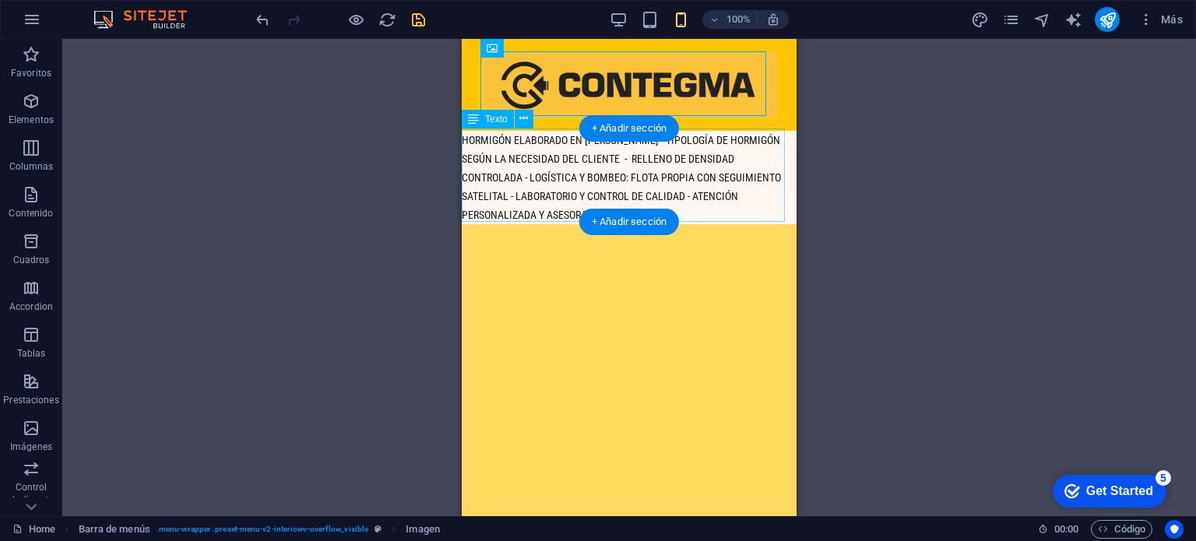
click at [707, 210] on div "HORMIGÓN ELABORADO EN [PERSON_NAME] - TIPOLOGÍA DE HORMIGÓN SEGÚN LA NECESIDAD …" at bounding box center [629, 177] width 335 height 93
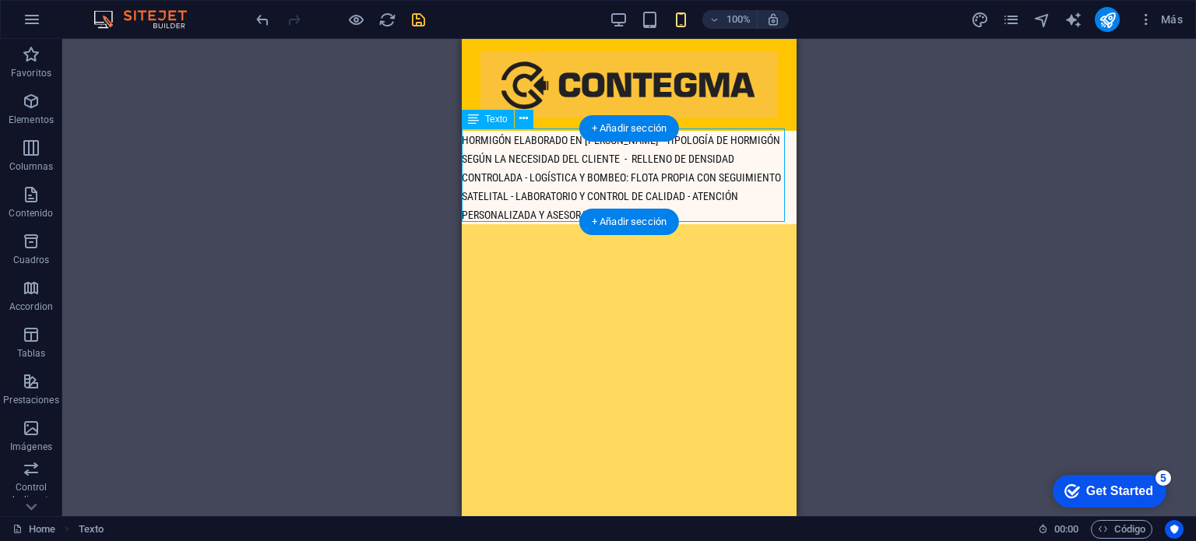
click at [685, 209] on div "HORMIGÓN ELABORADO EN [PERSON_NAME] - TIPOLOGÍA DE HORMIGÓN SEGÚN LA NECESIDAD …" at bounding box center [629, 177] width 335 height 93
click at [629, 155] on div "HORMIGÓN ELABORADO EN [PERSON_NAME] - TIPOLOGÍA DE HORMIGÓN SEGÚN LA NECESIDAD …" at bounding box center [629, 177] width 335 height 93
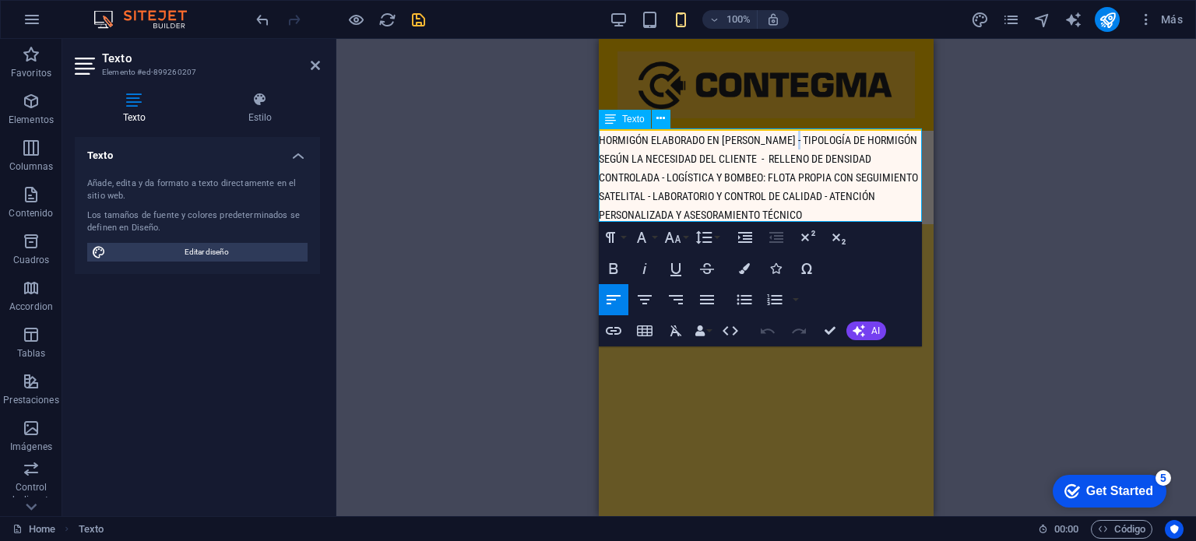
click at [798, 143] on span "HORMIGÓN ELABORADO EN [PERSON_NAME] - TIPOLOGÍA DE HORMIGÓN SEGÚN LA NECESIDAD …" at bounding box center [758, 177] width 319 height 87
click at [763, 157] on span "HORMIGÓN ELABORADO EN [PERSON_NAME] * TIPOLOGÍA DE HORMIGÓN SEGÚN LA NECESIDAD …" at bounding box center [759, 177] width 321 height 87
click at [667, 181] on span "HORMIGÓN ELABORADO EN [PERSON_NAME] * TIPOLOGÍA DE HORMIGÓN SEGÚN LA NECESIDAD …" at bounding box center [759, 177] width 321 height 87
click at [648, 192] on span "HORMIGÓN ELABORADO EN [PERSON_NAME] * TIPOLOGÍA DE HORMIGÓN SEGÚN LA NECESIDAD …" at bounding box center [760, 177] width 322 height 87
click at [771, 154] on span "HORMIGÓN ELABORADO EN [PERSON_NAME] * TIPOLOGÍA DE HORMIGÓN SEGÚN LA NECESIDAD …" at bounding box center [760, 177] width 322 height 87
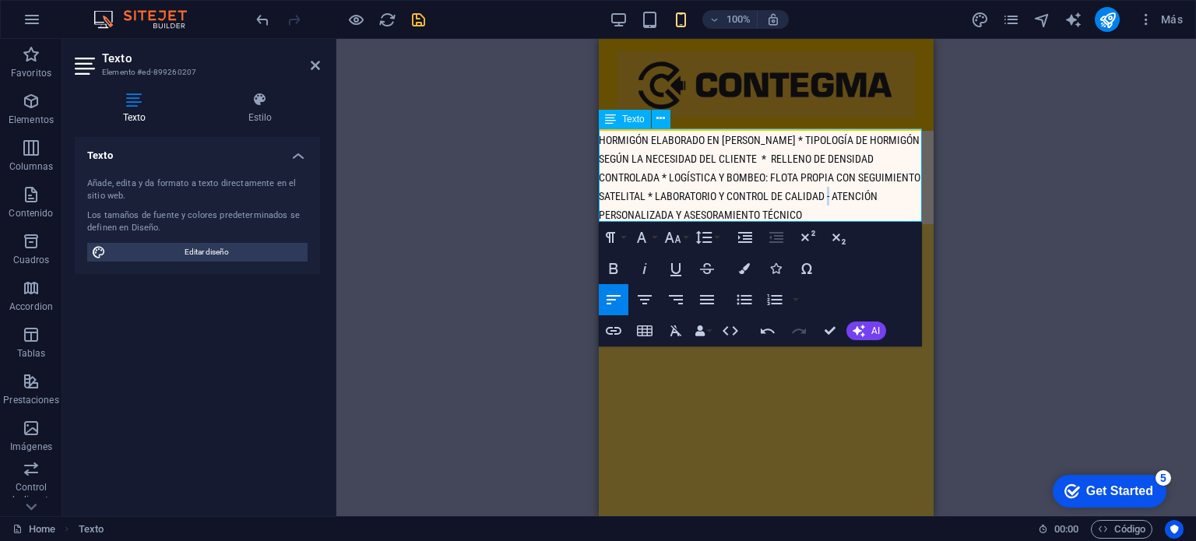
click at [829, 187] on span "HORMIGÓN ELABORADO EN [PERSON_NAME] * TIPOLOGÍA DE HORMIGÓN SEGÚN LA NECESIDAD …" at bounding box center [760, 177] width 322 height 87
click at [761, 156] on span "HORMIGÓN ELABORADO EN [PERSON_NAME] * TIPOLOGÍA DE HORMIGÓN SEGÚN LA NECESIDAD …" at bounding box center [760, 177] width 322 height 87
click at [765, 152] on span "HORMIGÓN ELABORADO EN [PERSON_NAME] * TIPOLOGÍA DE HORMIGÓN SEGÚN LA NECESIDAD …" at bounding box center [760, 177] width 322 height 87
click at [410, 5] on div "100% Más" at bounding box center [598, 19] width 1195 height 37
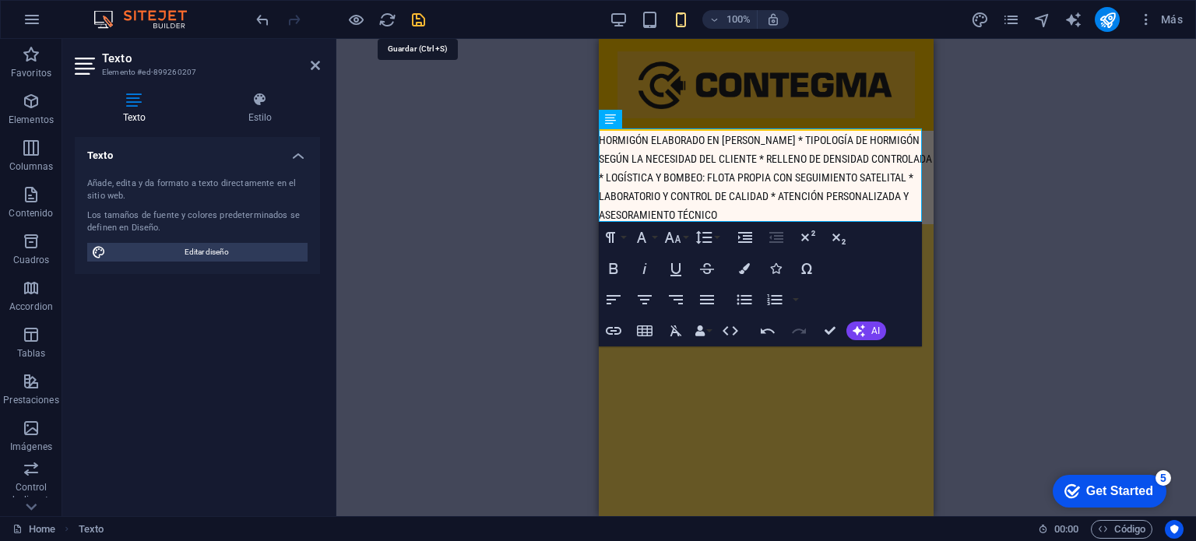
click at [414, 16] on icon "save" at bounding box center [419, 20] width 18 height 18
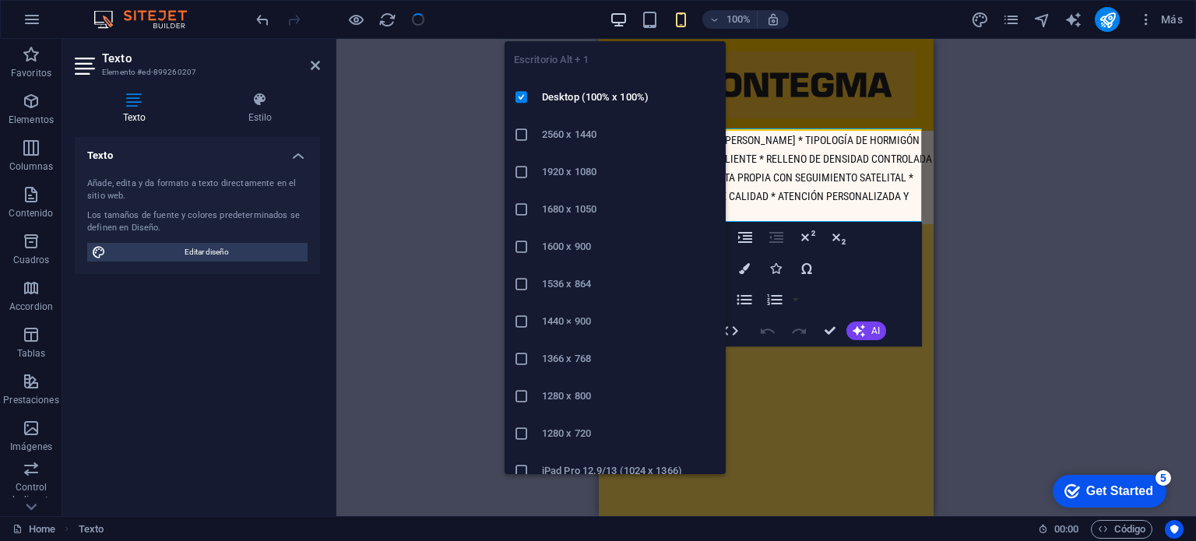
click at [619, 19] on icon "button" at bounding box center [619, 20] width 18 height 18
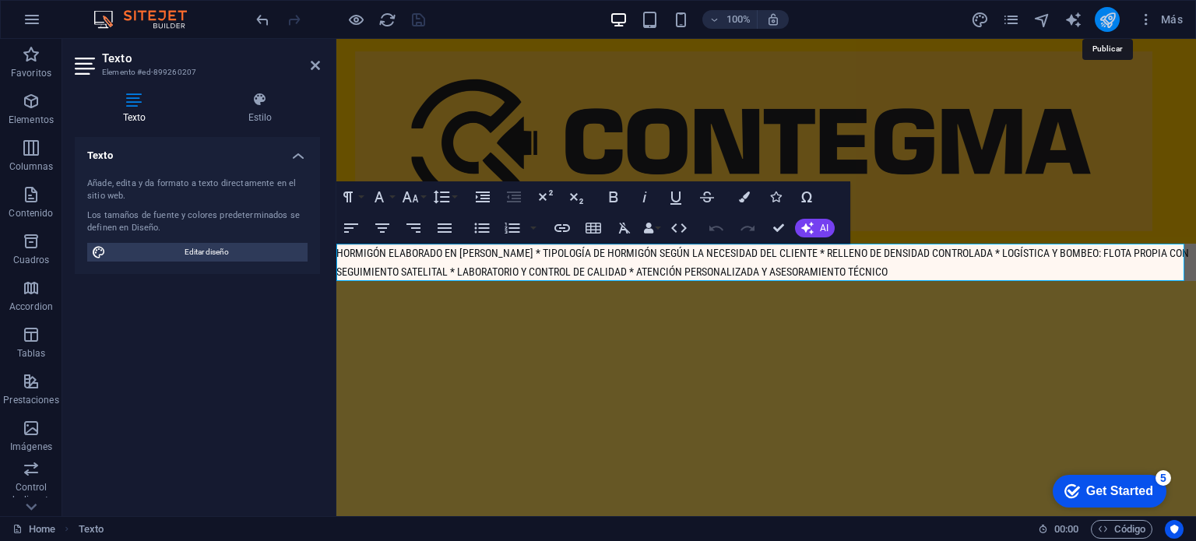
click at [1103, 16] on icon "publish" at bounding box center [1108, 20] width 18 height 18
